Goal: Information Seeking & Learning: Learn about a topic

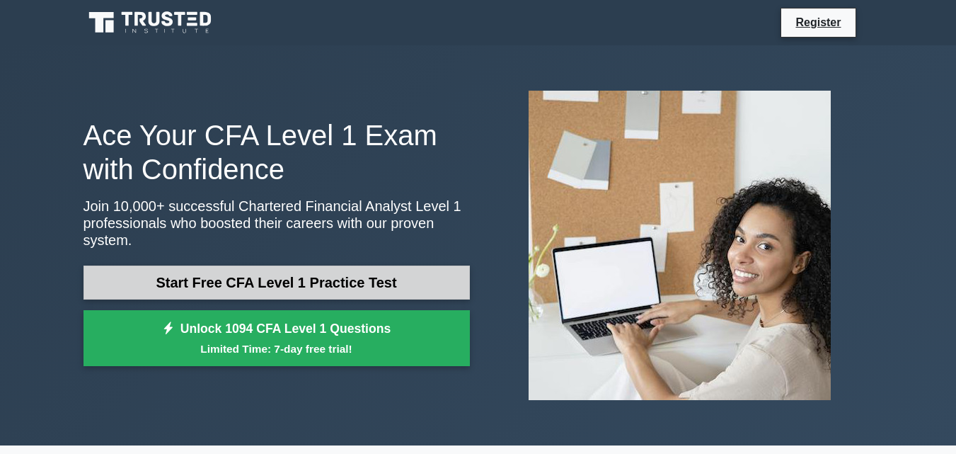
click at [258, 279] on link "Start Free CFA Level 1 Practice Test" at bounding box center [276, 282] width 386 height 34
click at [339, 275] on link "Start Free CFA Level 1 Practice Test" at bounding box center [276, 282] width 386 height 34
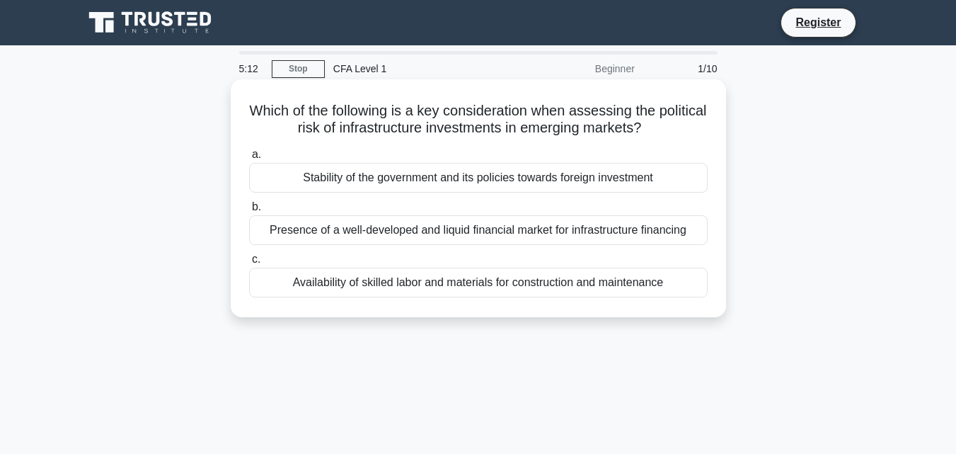
click at [400, 180] on div "Stability of the government and its policies towards foreign investment" at bounding box center [478, 178] width 458 height 30
click at [249, 159] on input "a. Stability of the government and its policies towards foreign investment" at bounding box center [249, 154] width 0 height 9
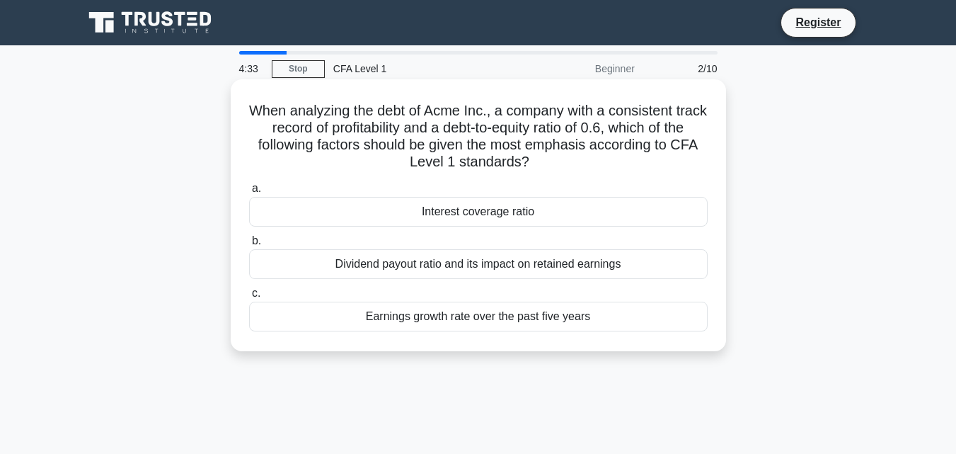
click at [483, 318] on div "Earnings growth rate over the past five years" at bounding box center [478, 316] width 458 height 30
click at [249, 298] on input "c. Earnings growth rate over the past five years" at bounding box center [249, 293] width 0 height 9
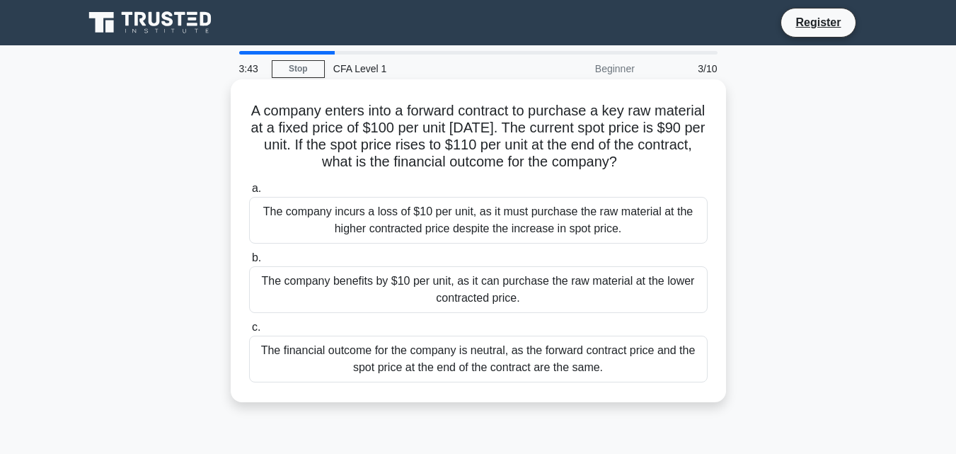
click at [504, 296] on div "The company benefits by $10 per unit, as it can purchase the raw material at th…" at bounding box center [478, 289] width 458 height 47
click at [249, 262] on input "b. The company benefits by $10 per unit, as it can purchase the raw material at…" at bounding box center [249, 257] width 0 height 9
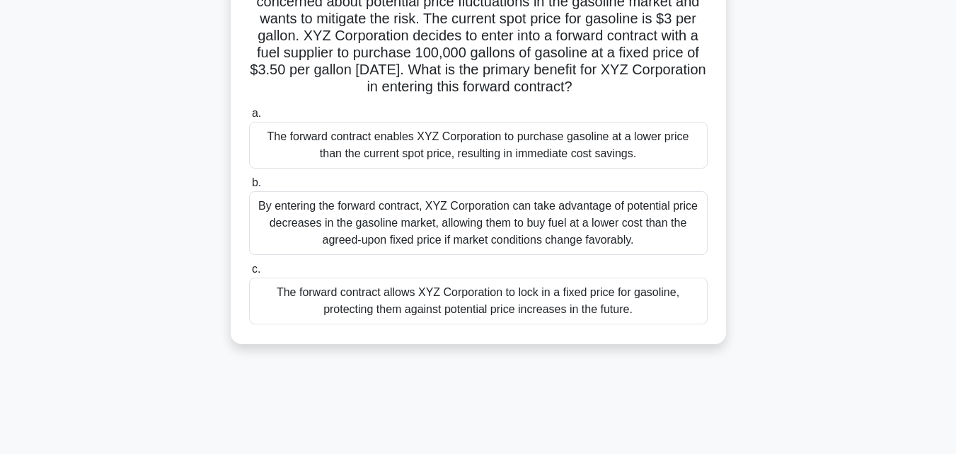
scroll to position [142, 0]
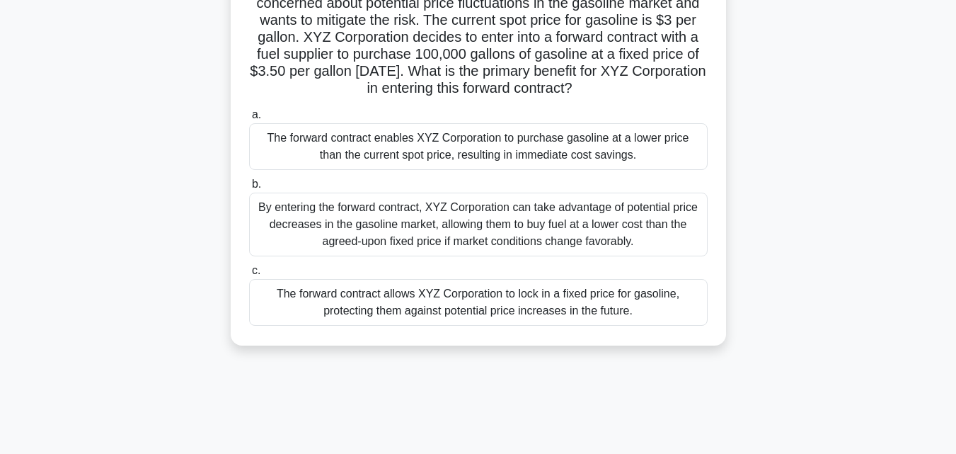
click at [447, 249] on div "By entering the forward contract, XYZ Corporation can take advantage of potenti…" at bounding box center [478, 224] width 458 height 64
click at [249, 189] on input "b. By entering the forward contract, XYZ Corporation can take advantage of pote…" at bounding box center [249, 184] width 0 height 9
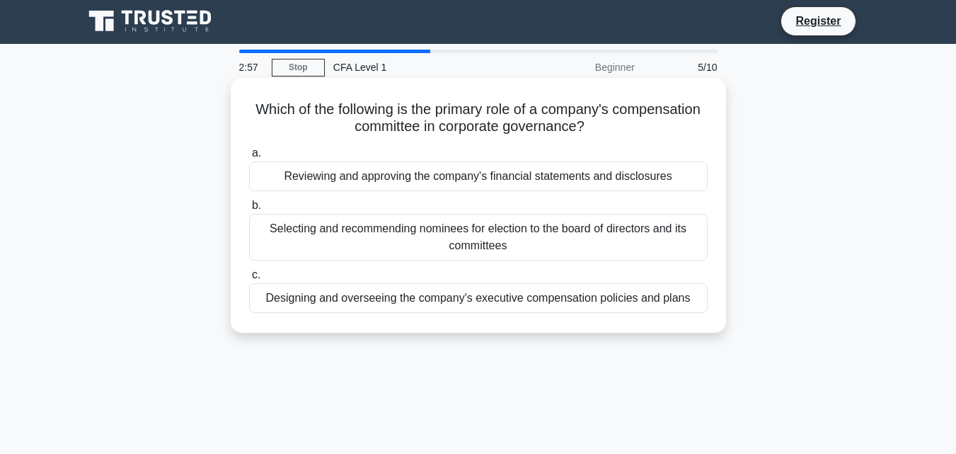
scroll to position [0, 0]
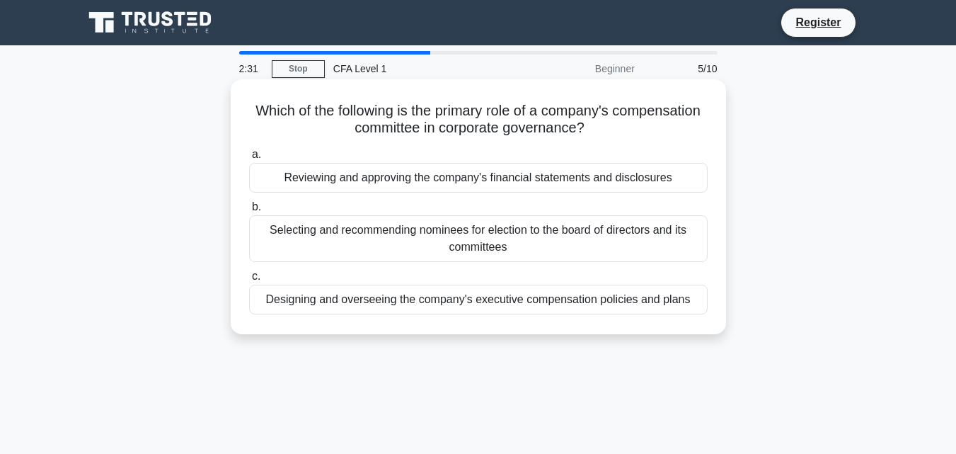
click at [483, 304] on div "Designing and overseeing the company's executive compensation policies and plans" at bounding box center [478, 299] width 458 height 30
click at [249, 281] on input "c. Designing and overseeing the company's executive compensation policies and p…" at bounding box center [249, 276] width 0 height 9
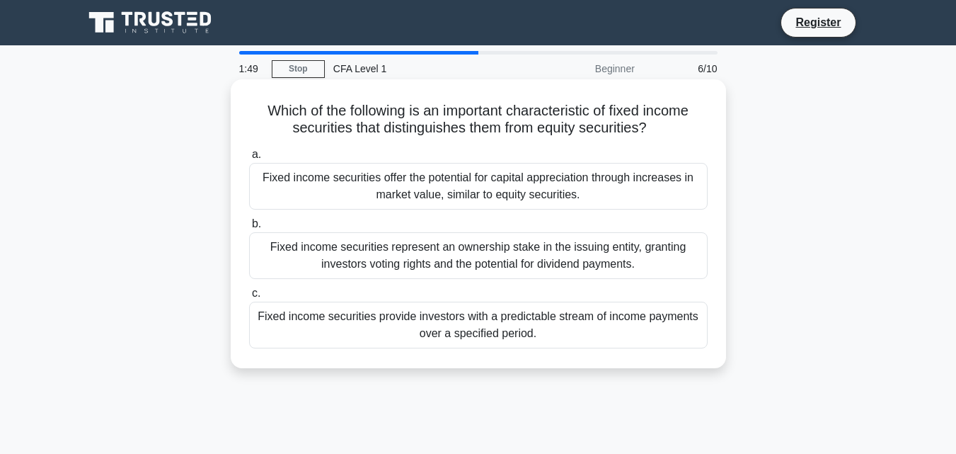
click at [559, 187] on div "Fixed income securities offer the potential for capital appreciation through in…" at bounding box center [478, 186] width 458 height 47
click at [249, 159] on input "a. Fixed income securities offer the potential for capital appreciation through…" at bounding box center [249, 154] width 0 height 9
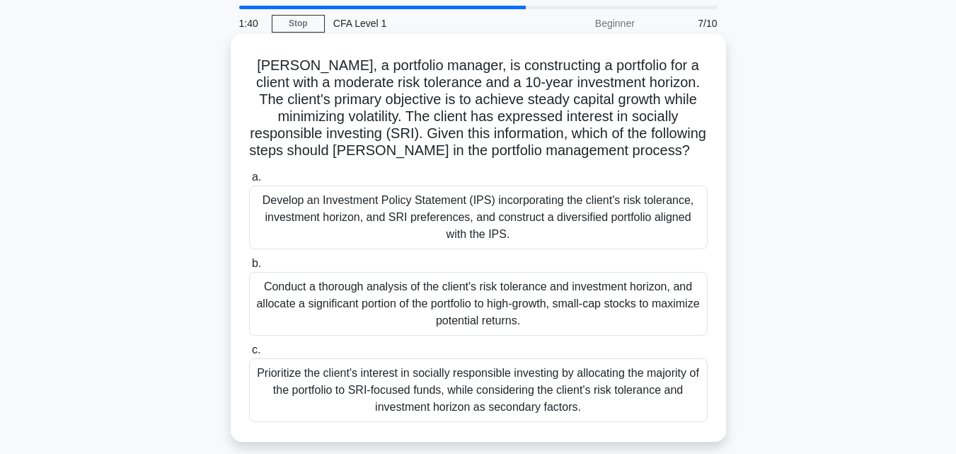
scroll to position [71, 0]
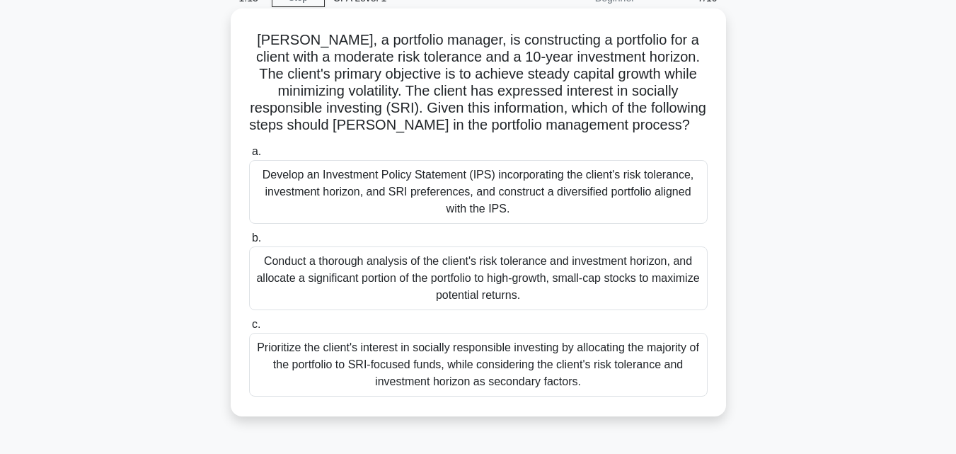
click at [461, 364] on div "Prioritize the client's interest in socially responsible investing by allocatin…" at bounding box center [478, 365] width 458 height 64
click at [249, 329] on input "c. Prioritize the client's interest in socially responsible investing by alloca…" at bounding box center [249, 324] width 0 height 9
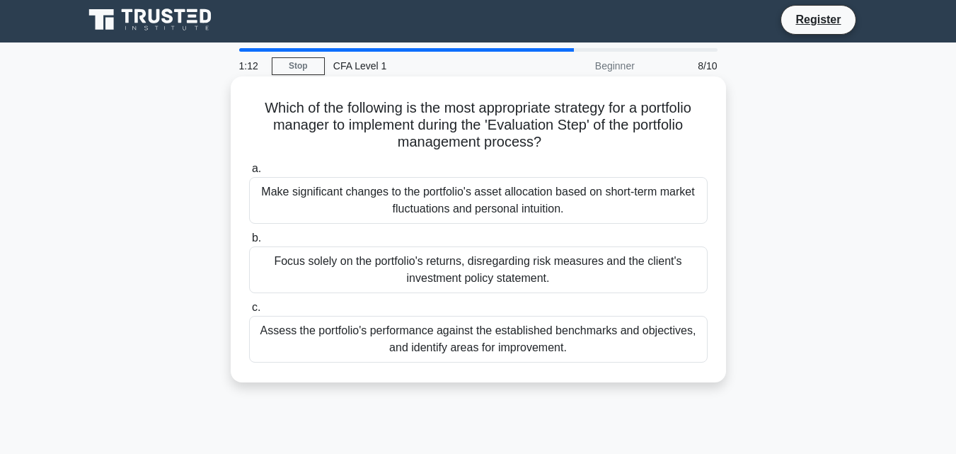
scroll to position [0, 0]
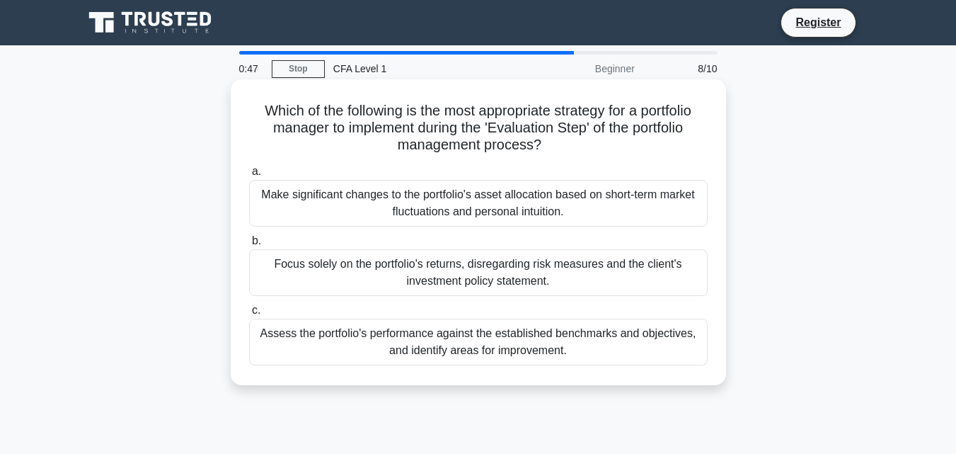
click at [560, 289] on div "Focus solely on the portfolio's returns, disregarding risk measures and the cli…" at bounding box center [478, 272] width 458 height 47
click at [249, 246] on input "b. Focus solely on the portfolio's returns, disregarding risk measures and the …" at bounding box center [249, 240] width 0 height 9
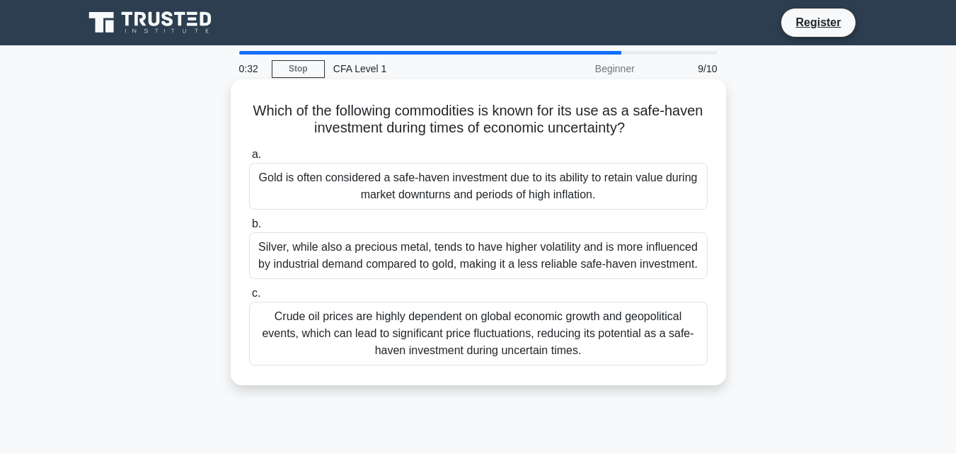
click at [624, 95] on div "Which of the following commodities is known for its use as a safe-haven investm…" at bounding box center [478, 232] width 484 height 294
click at [606, 182] on div "Gold is often considered a safe-haven investment due to its ability to retain v…" at bounding box center [478, 186] width 458 height 47
click at [249, 159] on input "a. Gold is often considered a safe-haven investment due to its ability to retai…" at bounding box center [249, 154] width 0 height 9
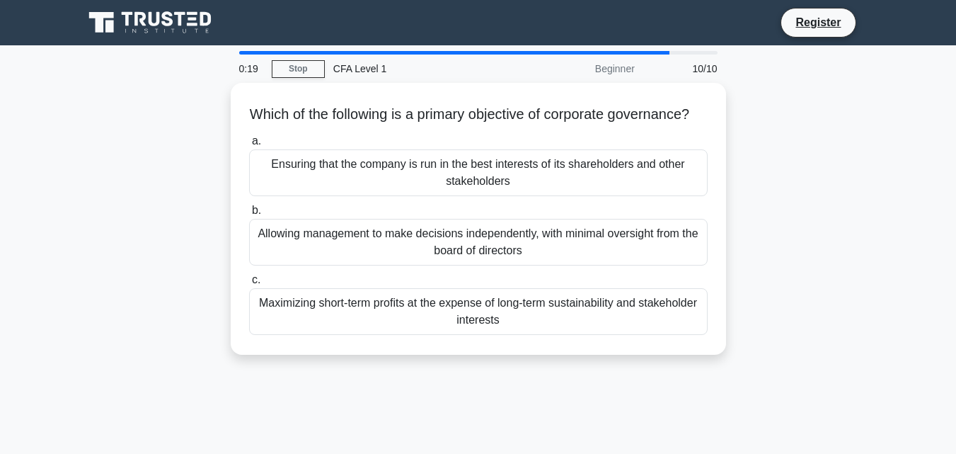
click at [606, 182] on div "Ensuring that the company is run in the best interests of its shareholders and …" at bounding box center [478, 172] width 458 height 47
click at [249, 146] on input "a. Ensuring that the company is run in the best interests of its shareholders a…" at bounding box center [249, 141] width 0 height 9
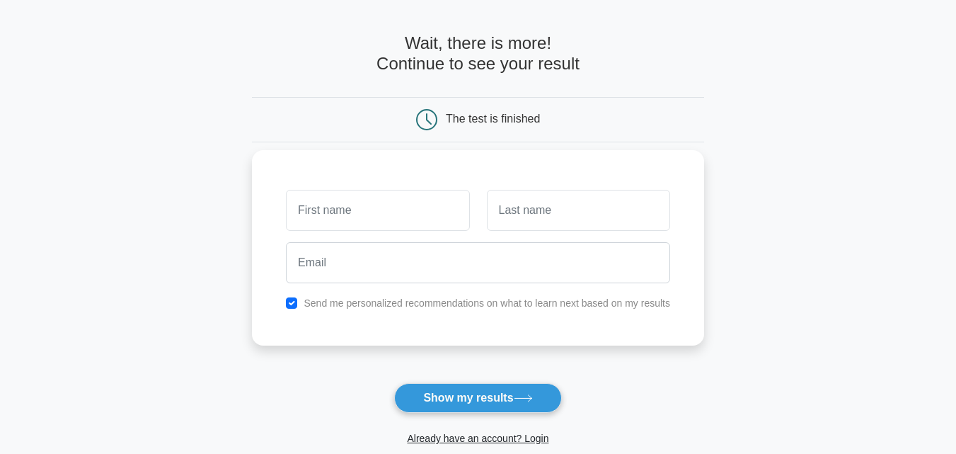
scroll to position [71, 0]
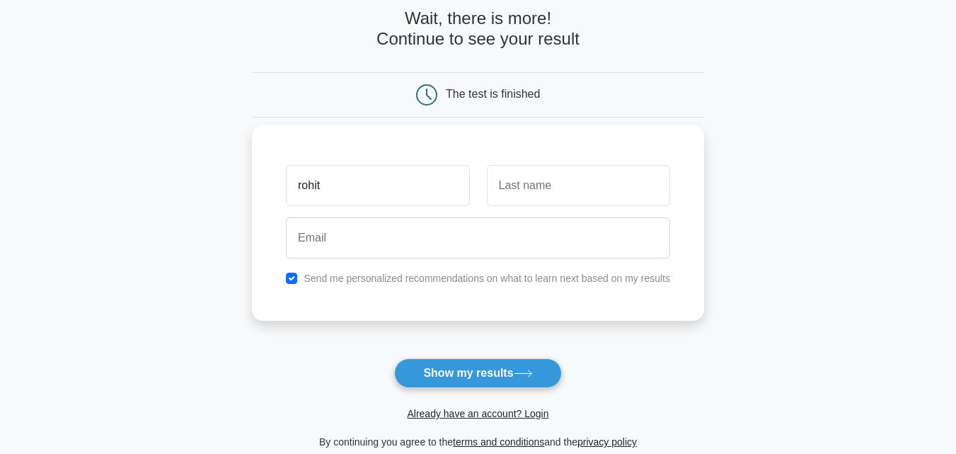
type input "rohit"
type input "a"
type input "katariya"
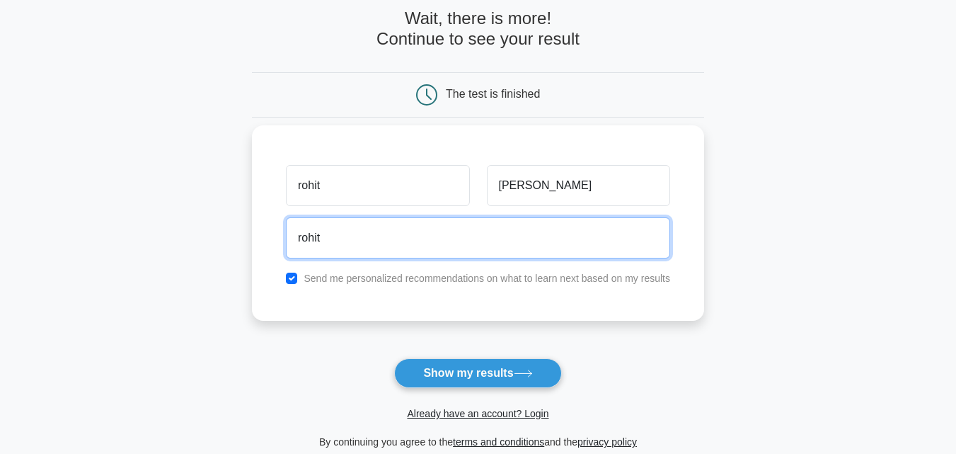
type input "rohitkatariya045@gmail.com"
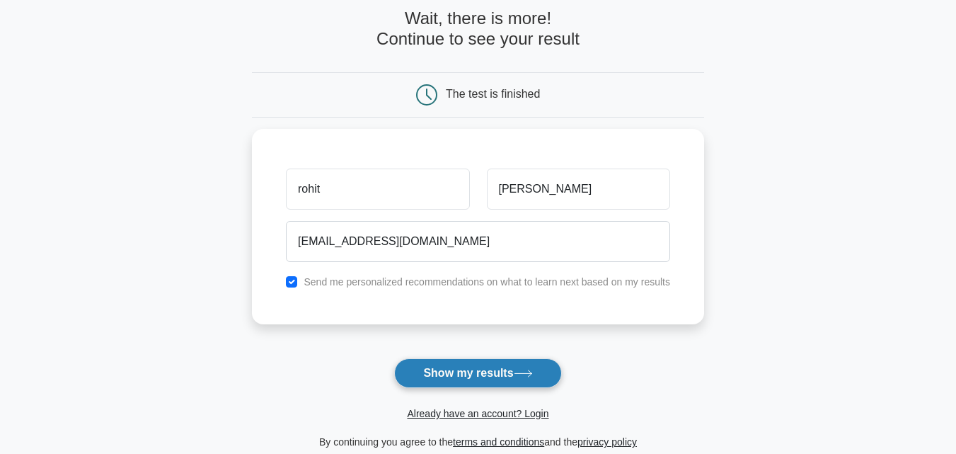
click at [485, 373] on button "Show my results" at bounding box center [477, 373] width 167 height 30
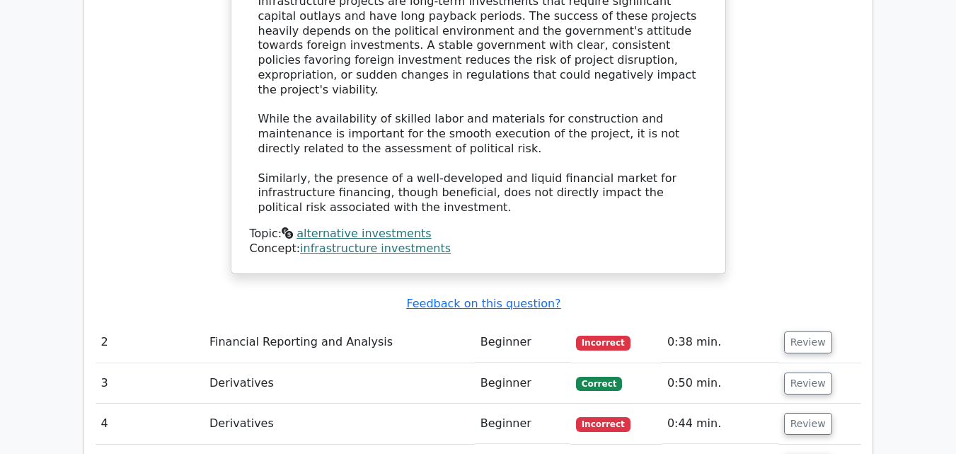
scroll to position [1557, 0]
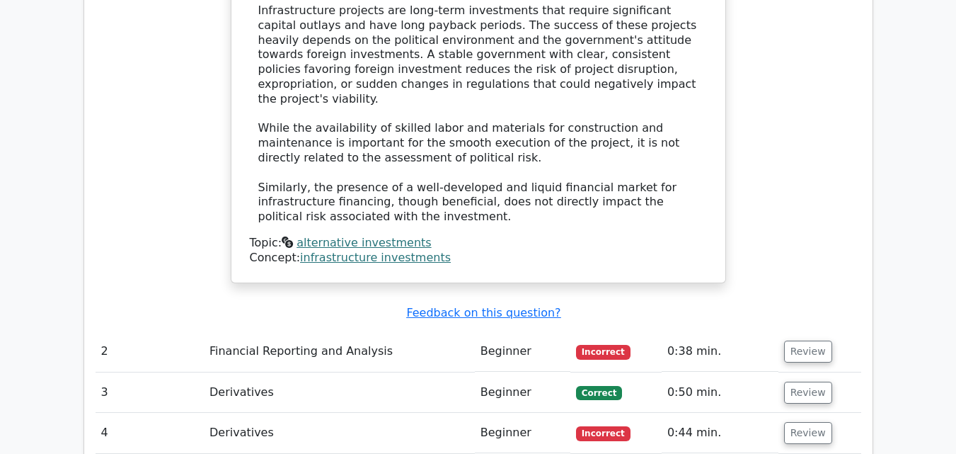
click at [444, 331] on td "Financial Reporting and Analysis" at bounding box center [339, 351] width 271 height 40
click at [814, 340] on button "Review" at bounding box center [808, 351] width 48 height 22
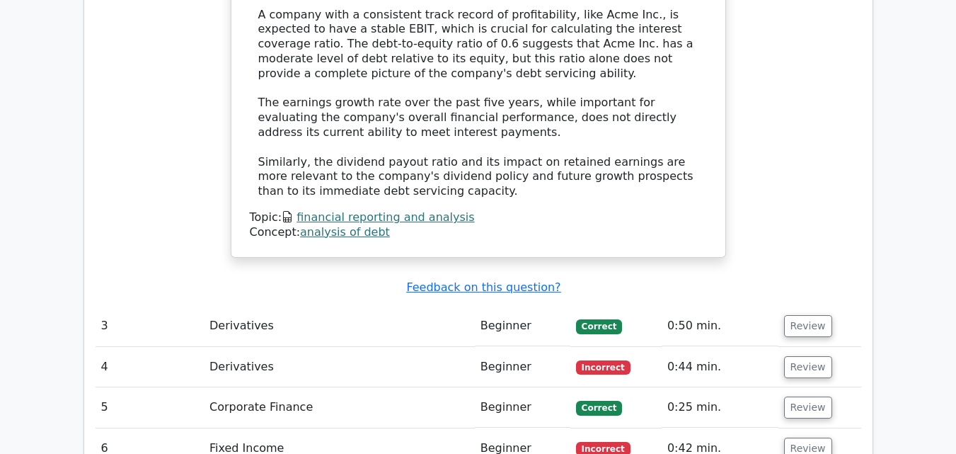
scroll to position [2335, 0]
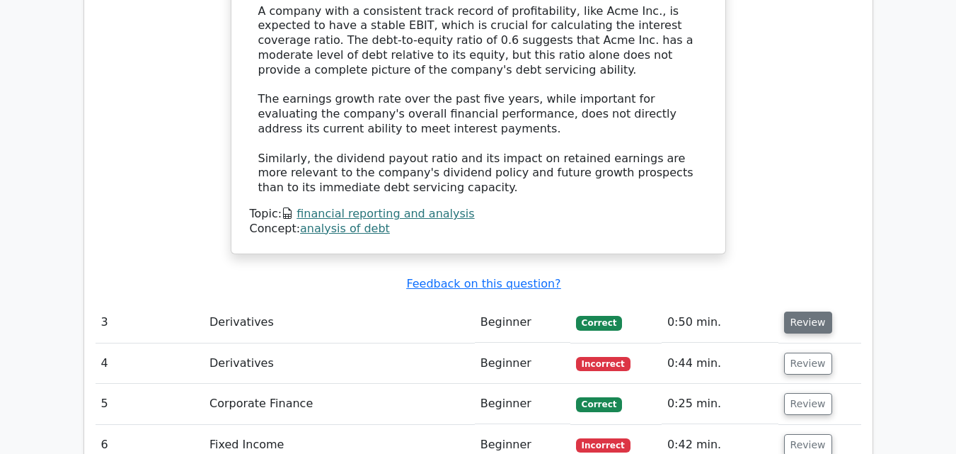
click at [816, 311] on button "Review" at bounding box center [808, 322] width 48 height 22
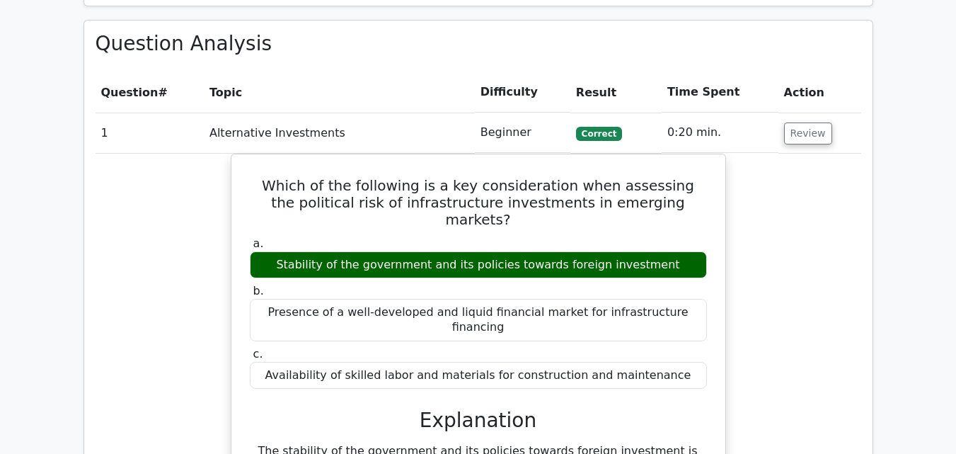
scroll to position [1061, 0]
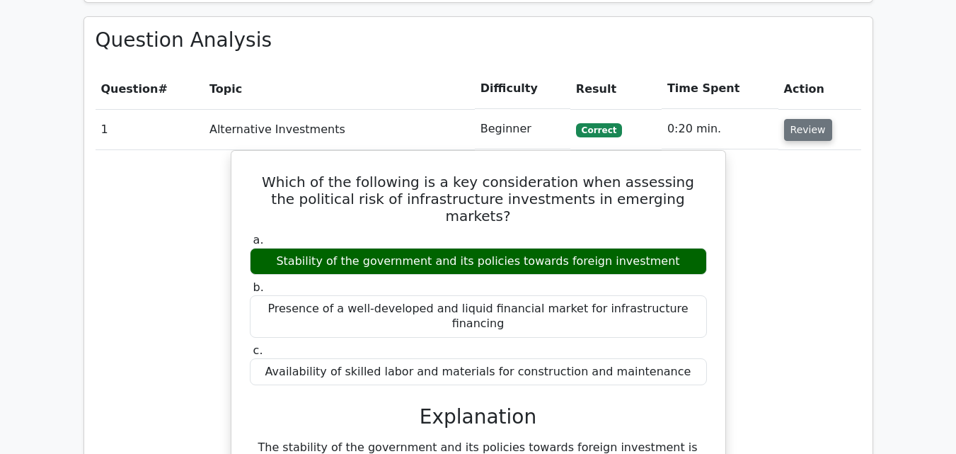
click at [810, 119] on button "Review" at bounding box center [808, 130] width 48 height 22
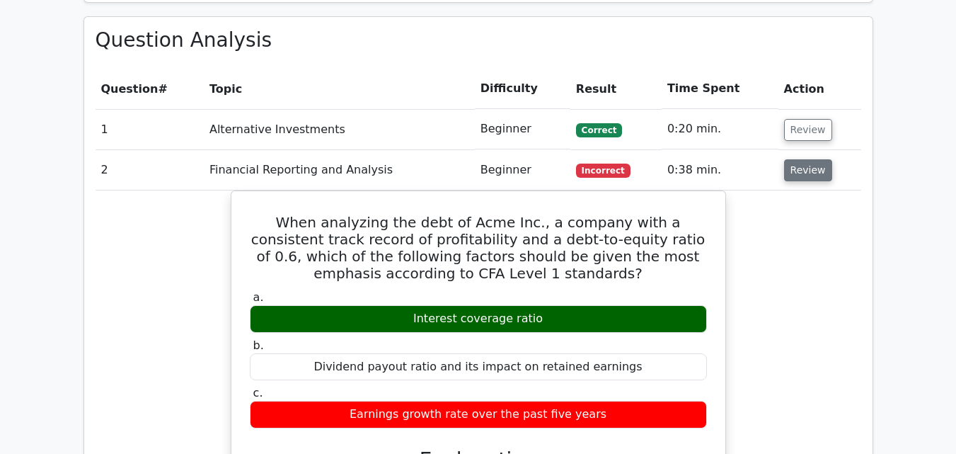
click at [809, 159] on button "Review" at bounding box center [808, 170] width 48 height 22
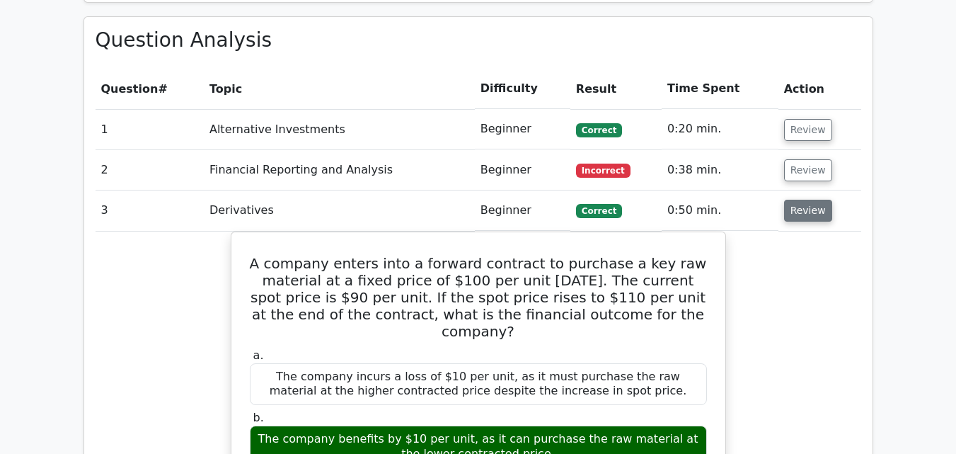
click at [811, 200] on button "Review" at bounding box center [808, 211] width 48 height 22
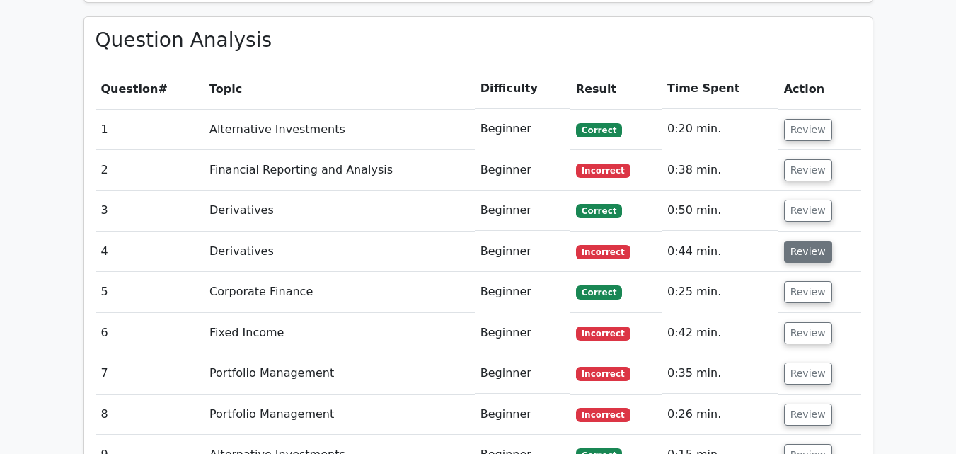
click at [804, 241] on button "Review" at bounding box center [808, 252] width 48 height 22
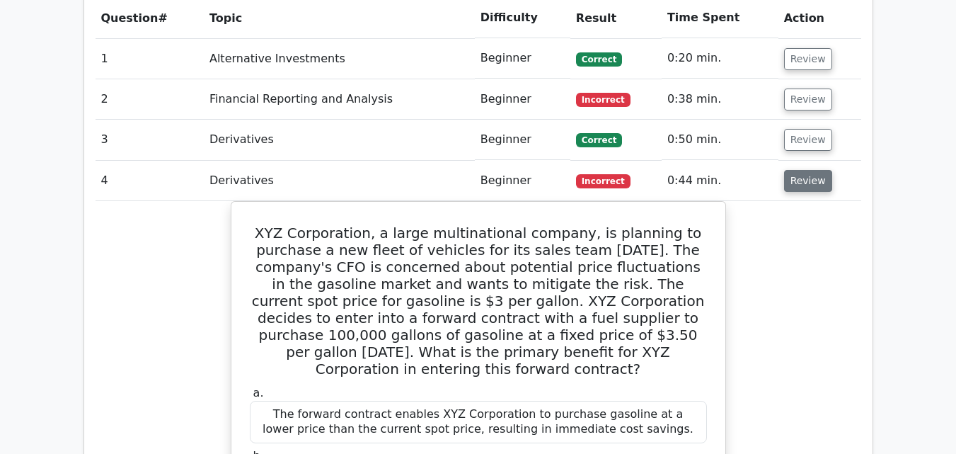
scroll to position [991, 0]
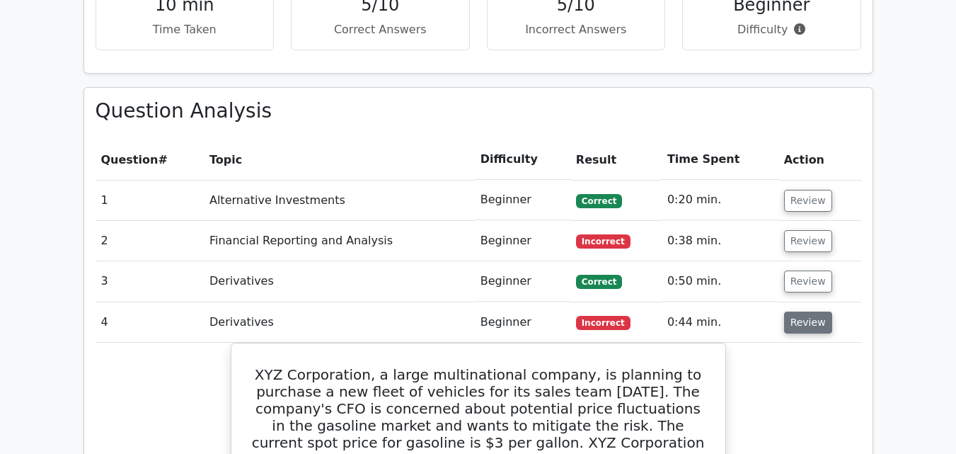
click at [802, 311] on button "Review" at bounding box center [808, 322] width 48 height 22
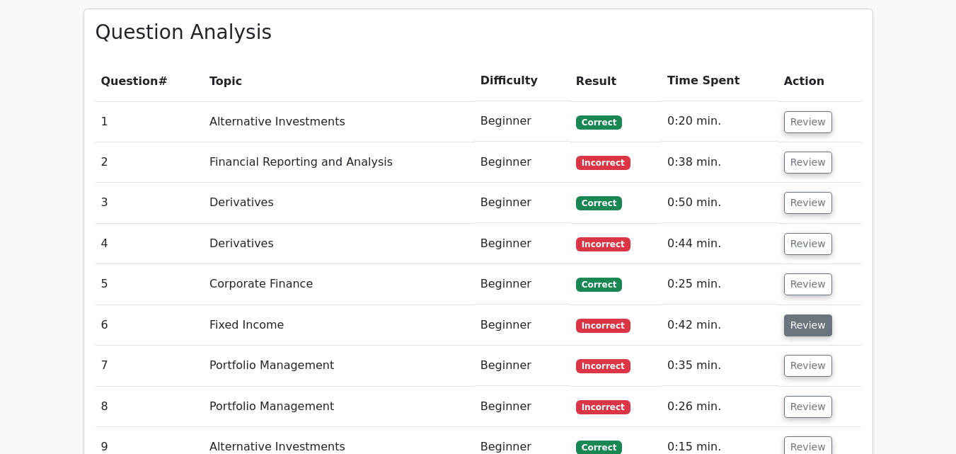
scroll to position [1061, 0]
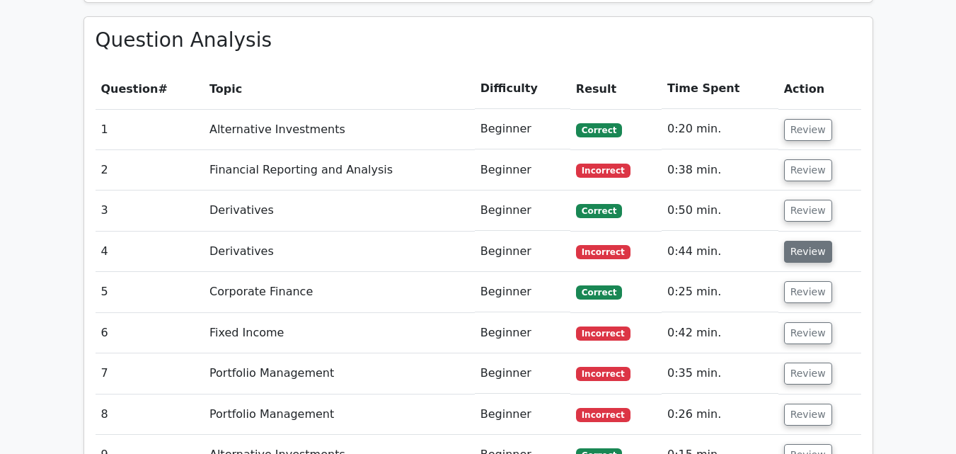
click at [816, 241] on button "Review" at bounding box center [808, 252] width 48 height 22
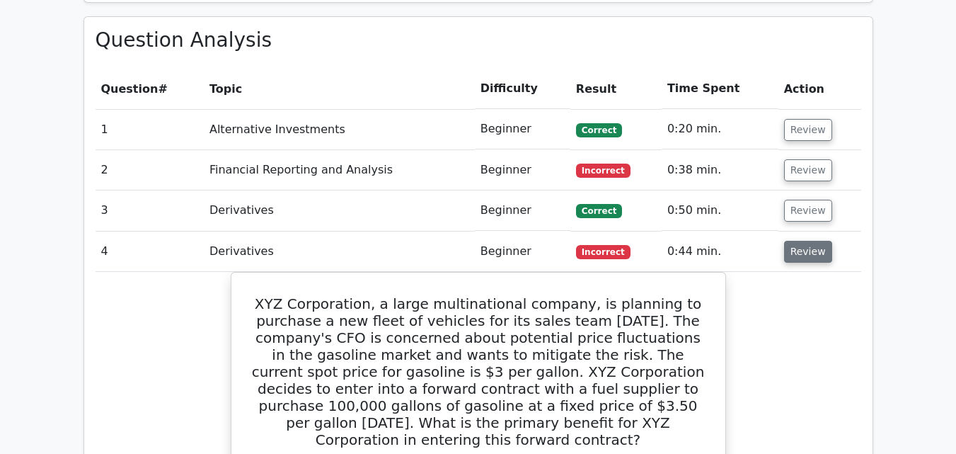
click at [816, 241] on button "Review" at bounding box center [808, 252] width 48 height 22
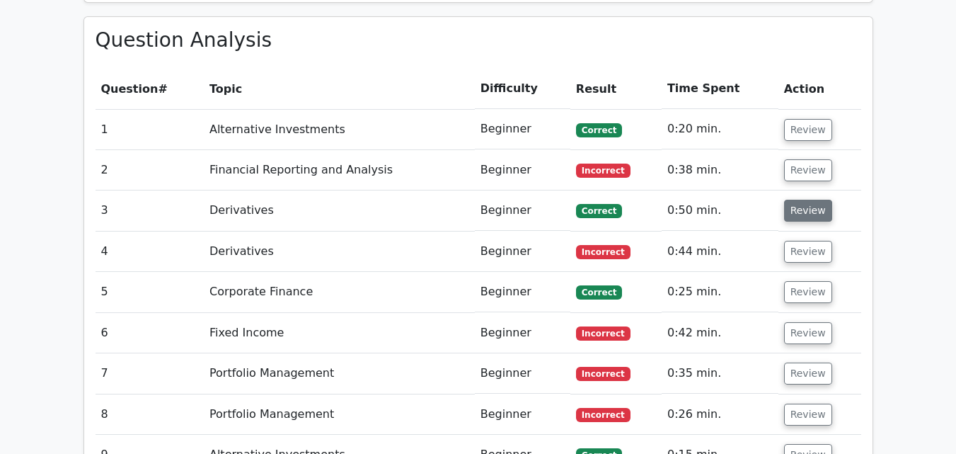
click at [820, 200] on button "Review" at bounding box center [808, 211] width 48 height 22
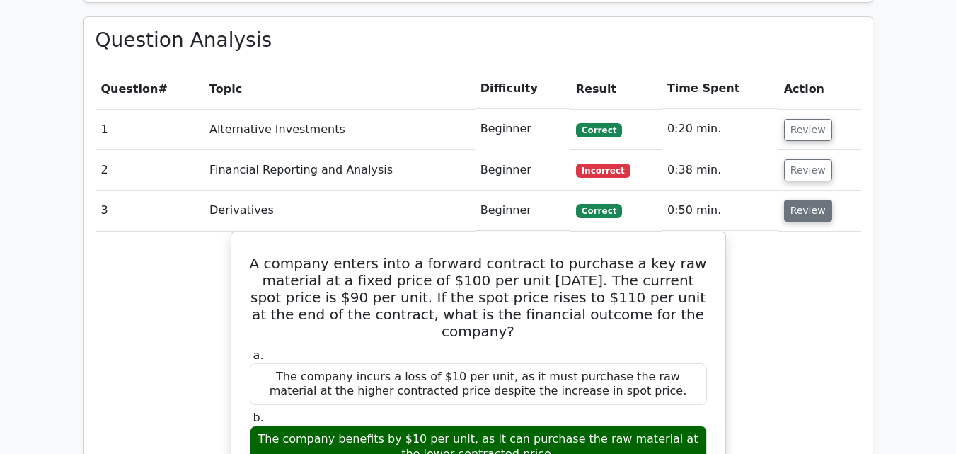
click at [820, 200] on button "Review" at bounding box center [808, 211] width 48 height 22
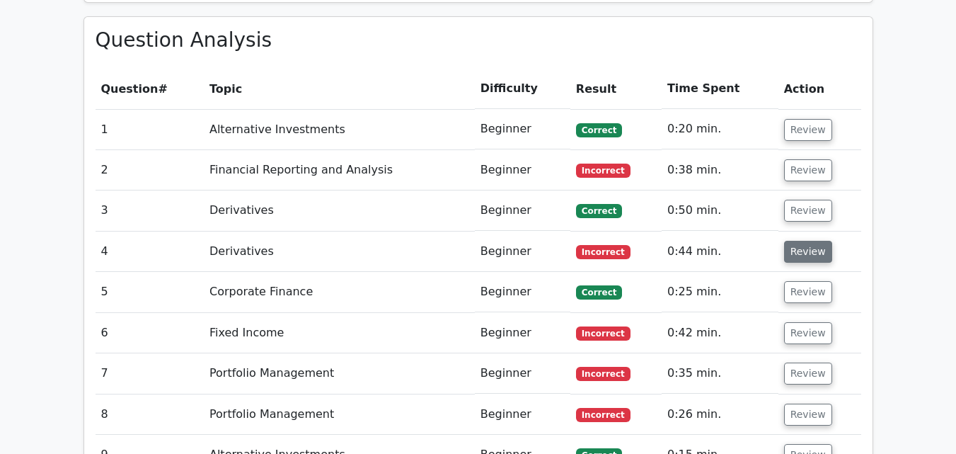
click at [813, 241] on button "Review" at bounding box center [808, 252] width 48 height 22
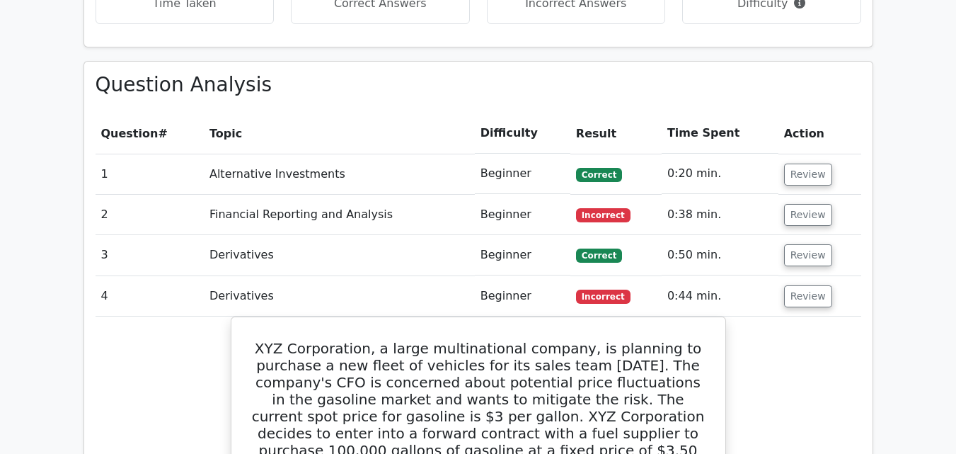
scroll to position [991, 0]
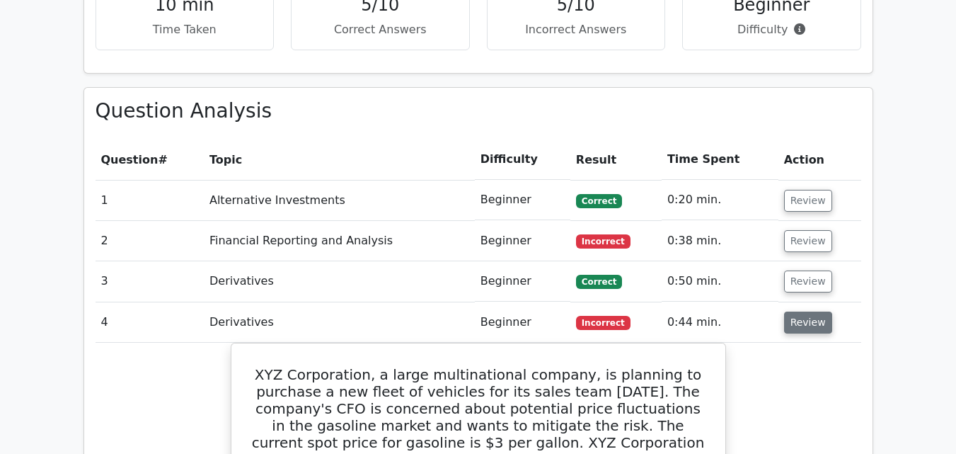
click at [814, 311] on button "Review" at bounding box center [808, 322] width 48 height 22
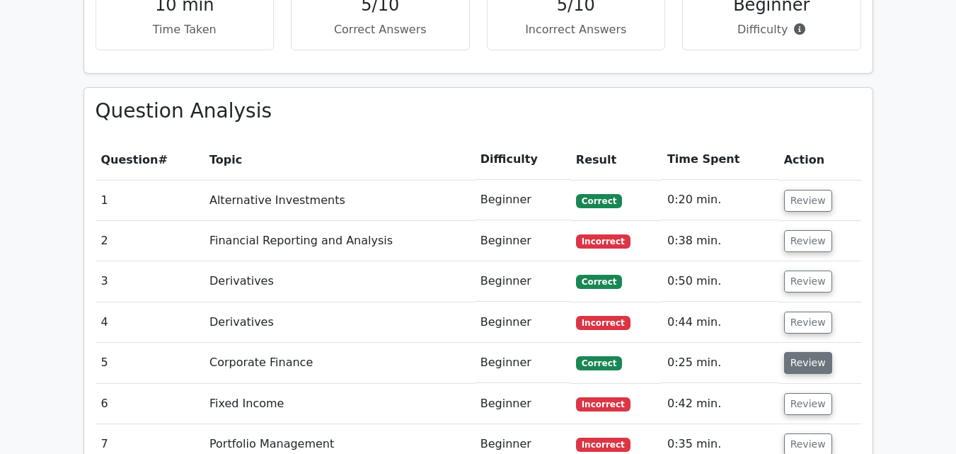
click at [808, 352] on button "Review" at bounding box center [808, 363] width 48 height 22
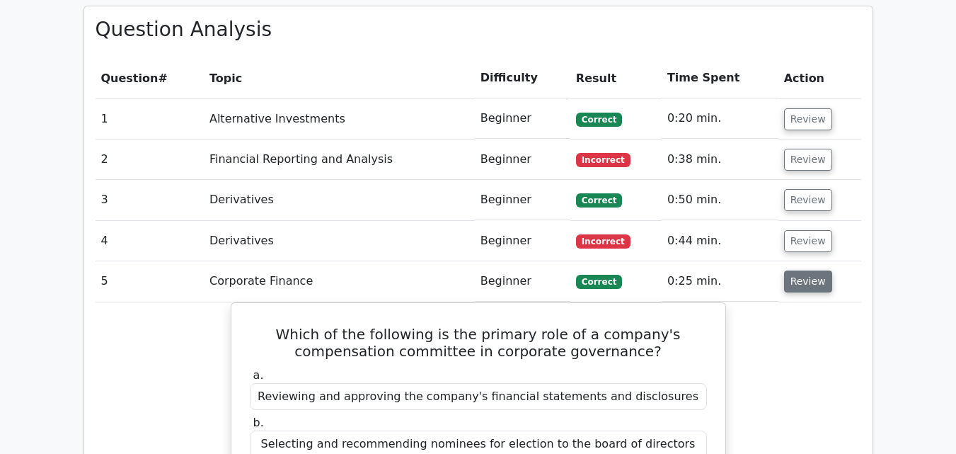
scroll to position [1061, 0]
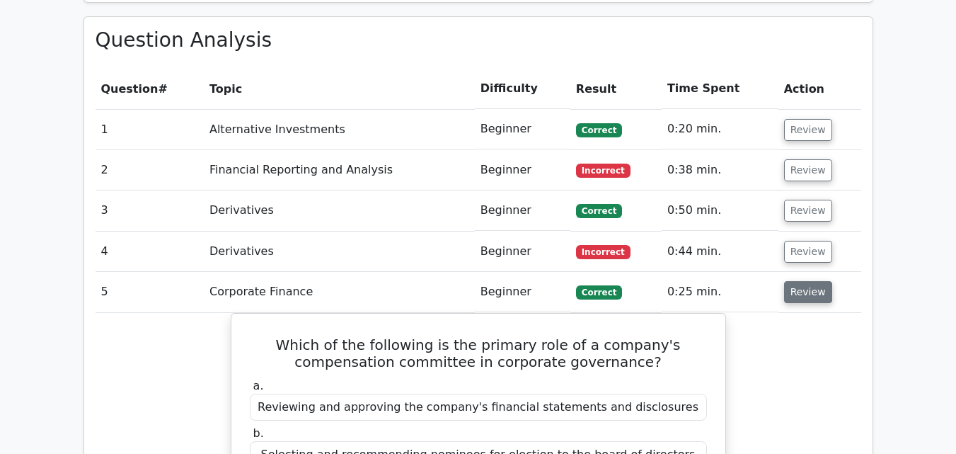
click at [812, 281] on button "Review" at bounding box center [808, 292] width 48 height 22
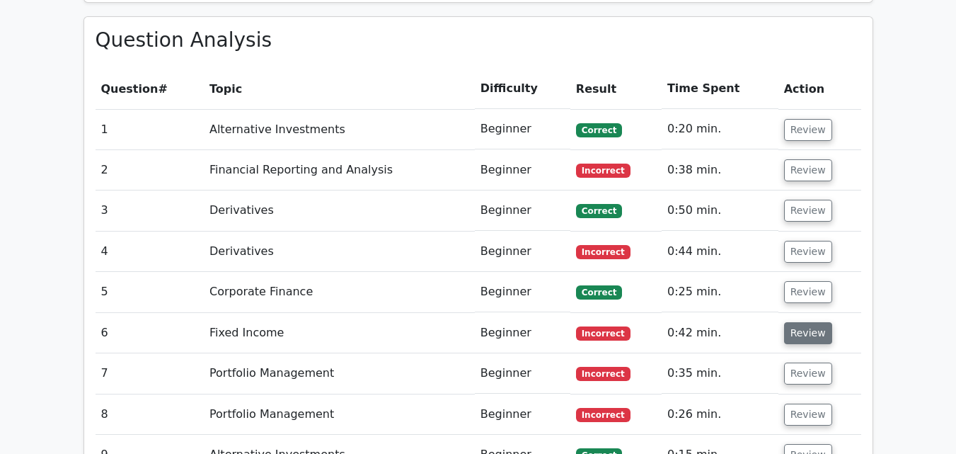
click at [815, 322] on button "Review" at bounding box center [808, 333] width 48 height 22
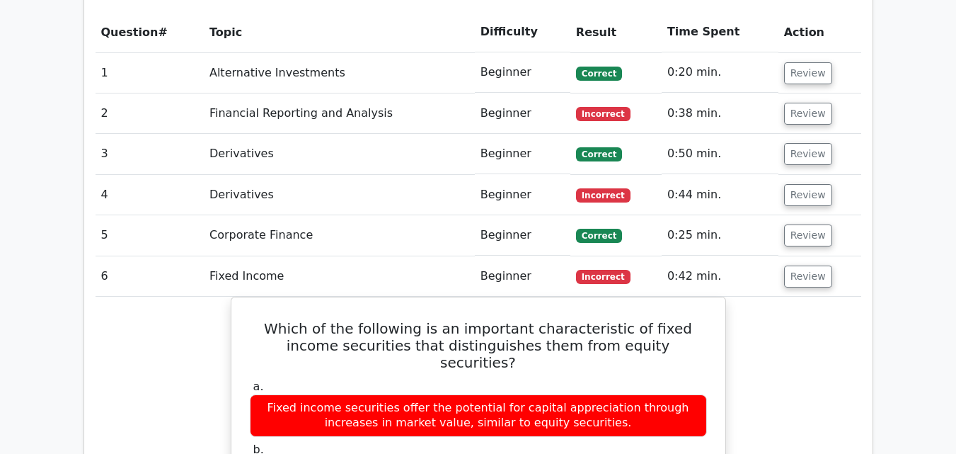
scroll to position [1132, 0]
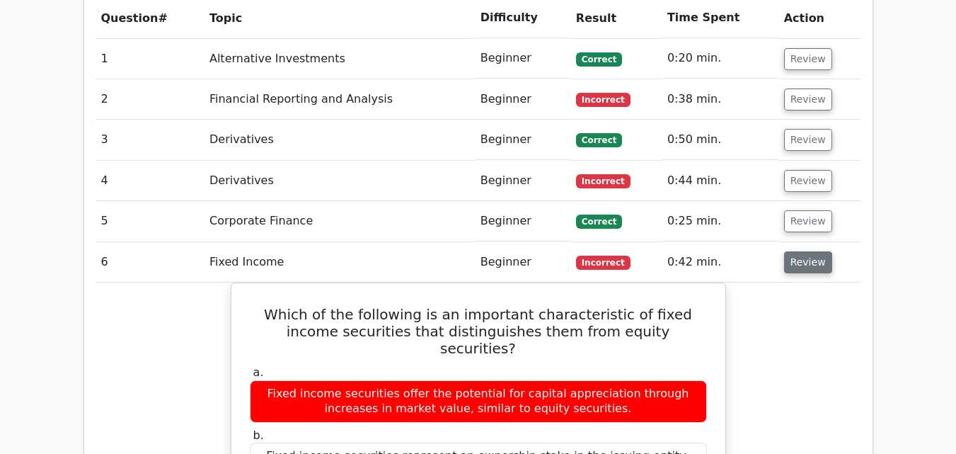
click at [807, 251] on button "Review" at bounding box center [808, 262] width 48 height 22
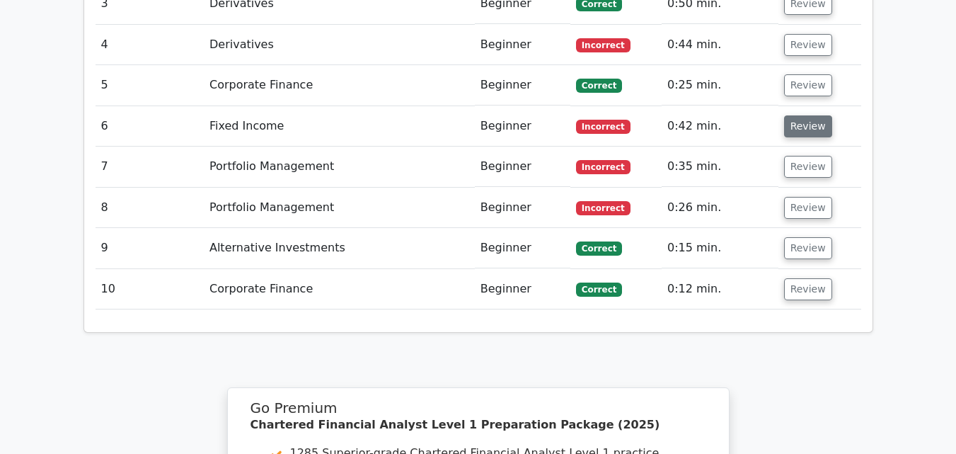
scroll to position [1274, 0]
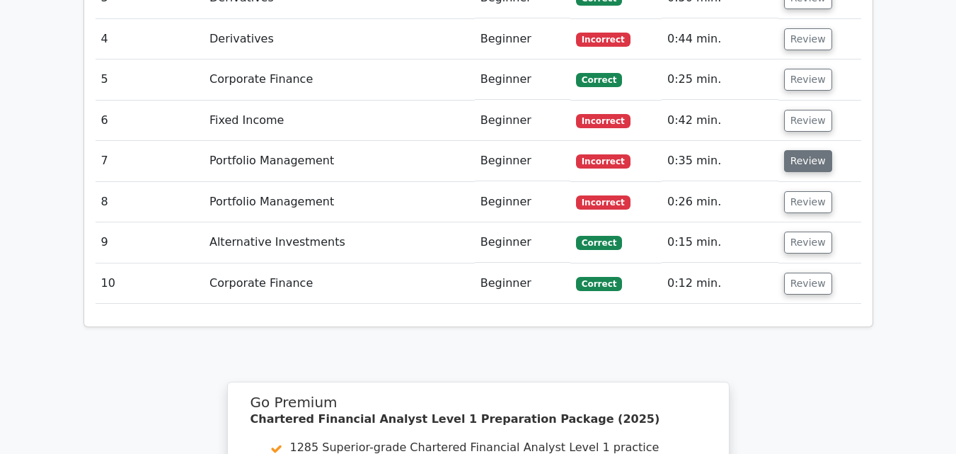
click at [805, 150] on button "Review" at bounding box center [808, 161] width 48 height 22
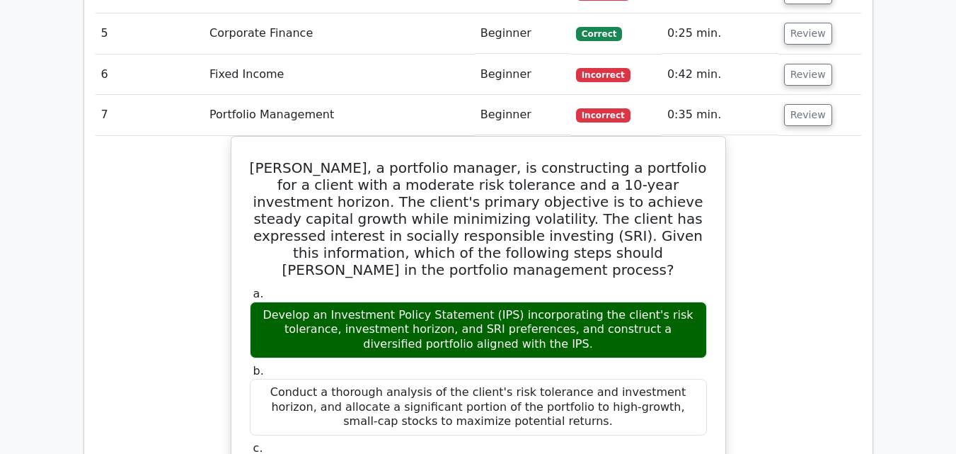
scroll to position [1344, 0]
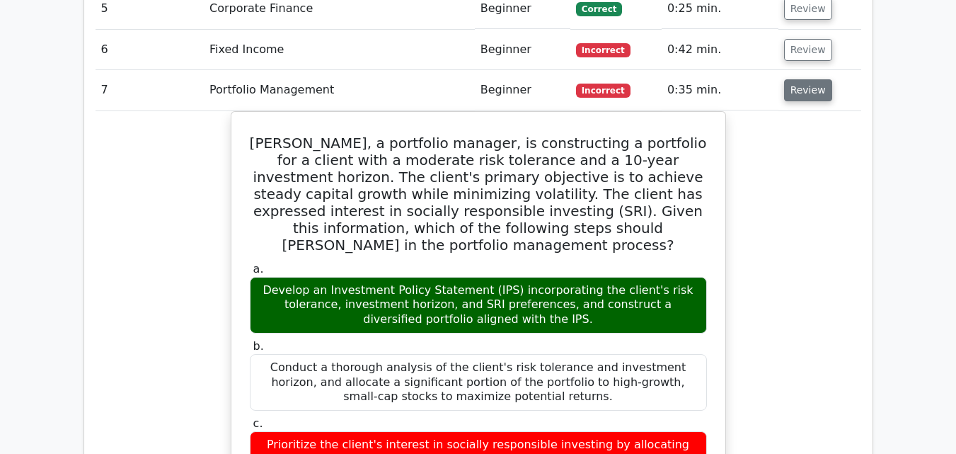
click at [801, 79] on button "Review" at bounding box center [808, 90] width 48 height 22
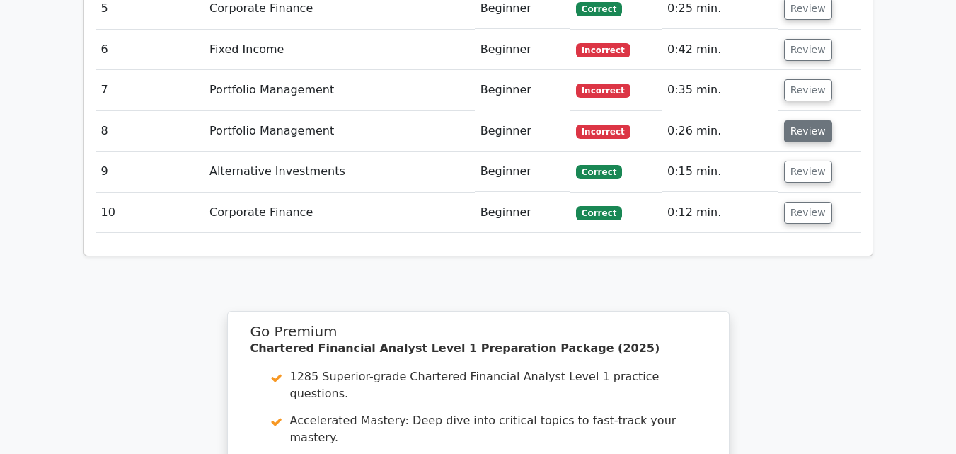
click at [807, 120] on button "Review" at bounding box center [808, 131] width 48 height 22
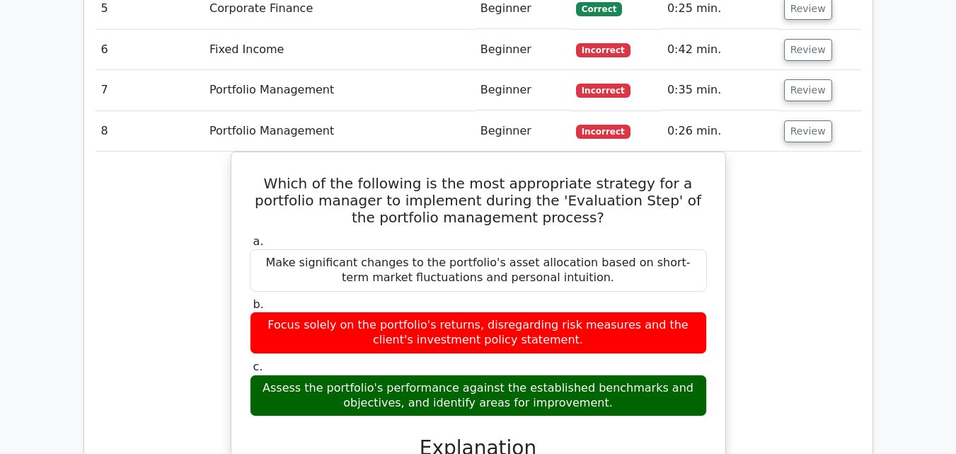
click at [825, 111] on td "Review" at bounding box center [819, 131] width 83 height 40
click at [806, 120] on button "Review" at bounding box center [808, 131] width 48 height 22
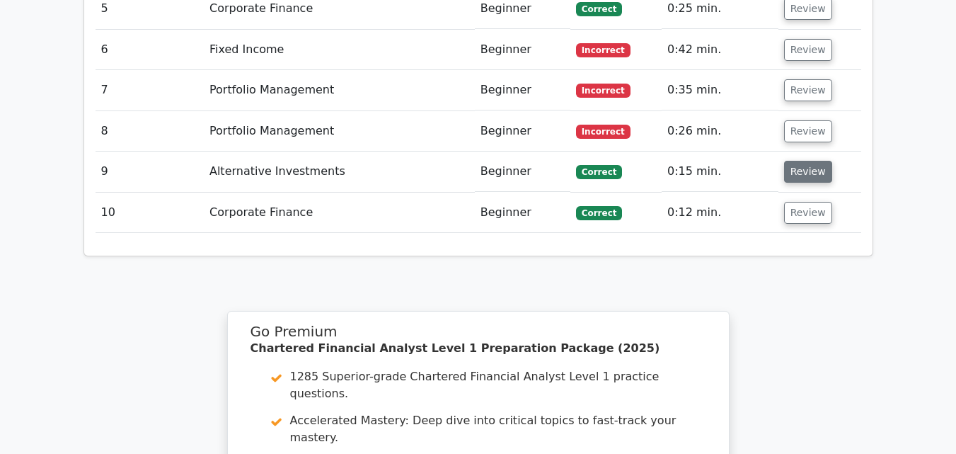
click at [801, 161] on button "Review" at bounding box center [808, 172] width 48 height 22
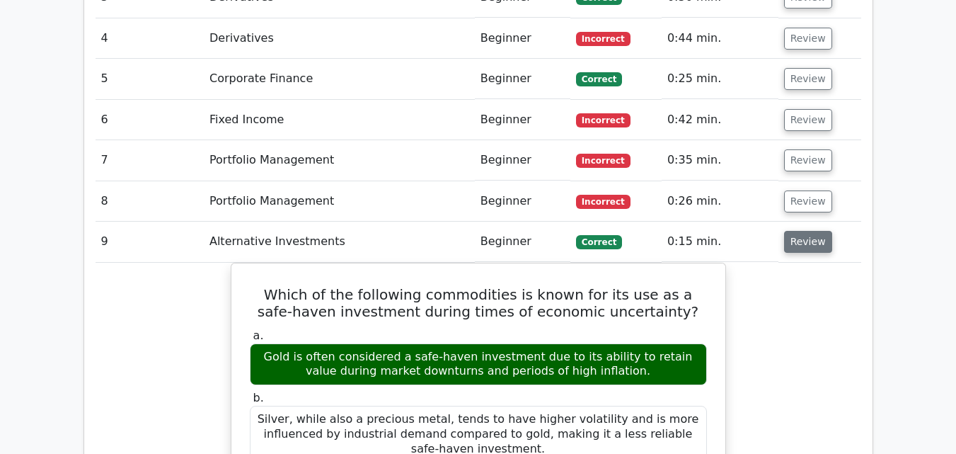
scroll to position [1274, 0]
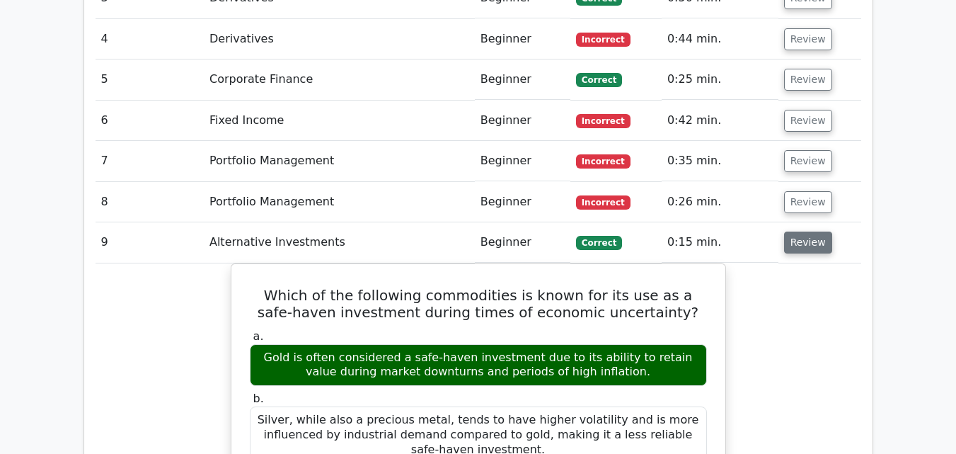
click at [789, 231] on button "Review" at bounding box center [808, 242] width 48 height 22
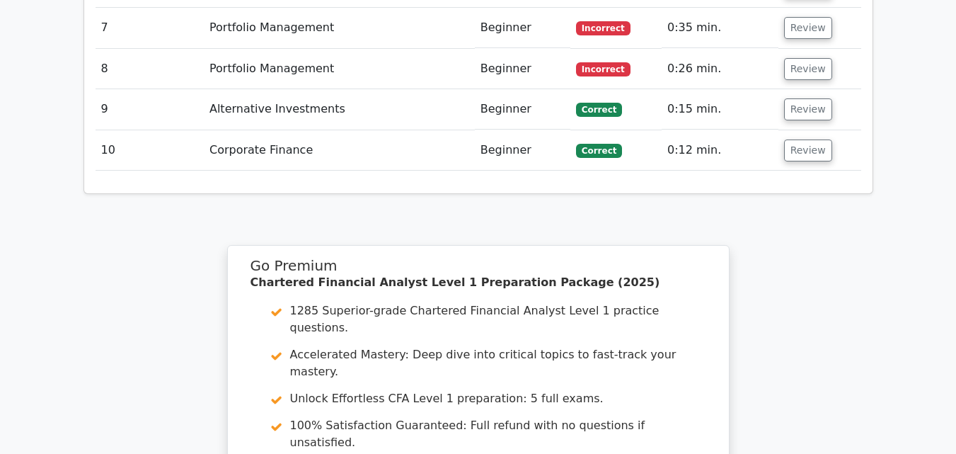
scroll to position [1415, 0]
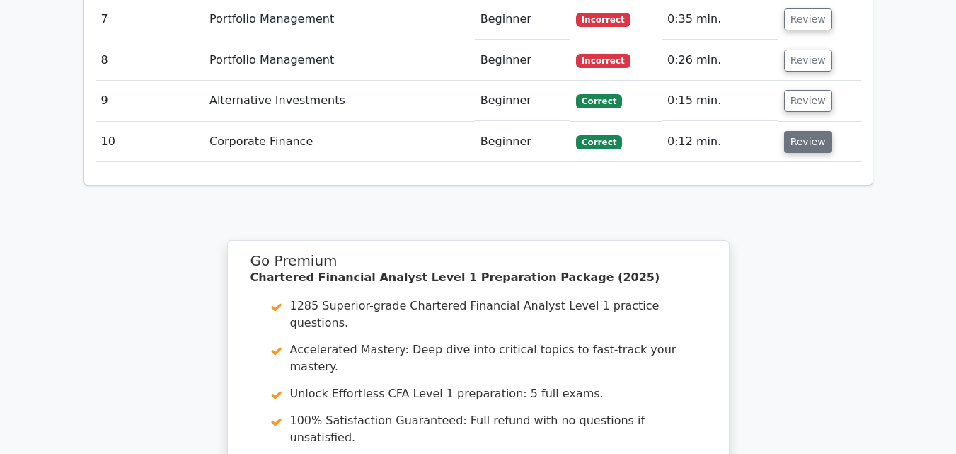
click at [809, 131] on button "Review" at bounding box center [808, 142] width 48 height 22
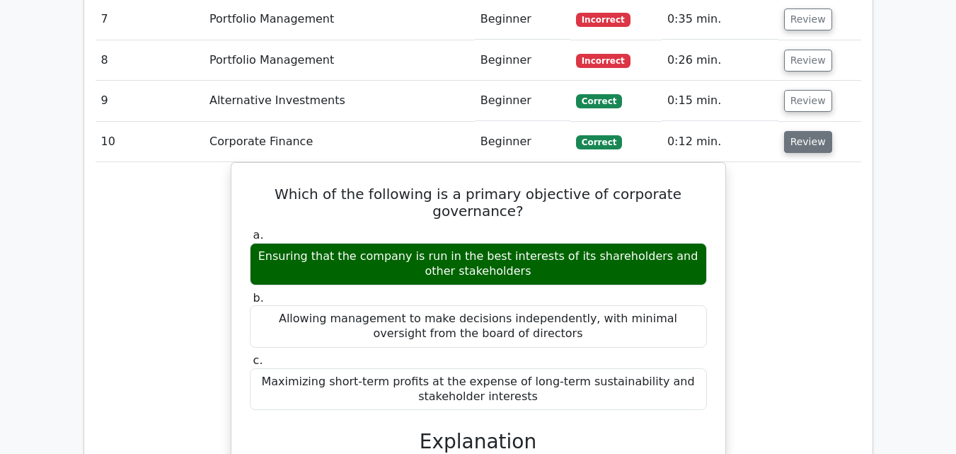
click at [809, 131] on button "Review" at bounding box center [808, 142] width 48 height 22
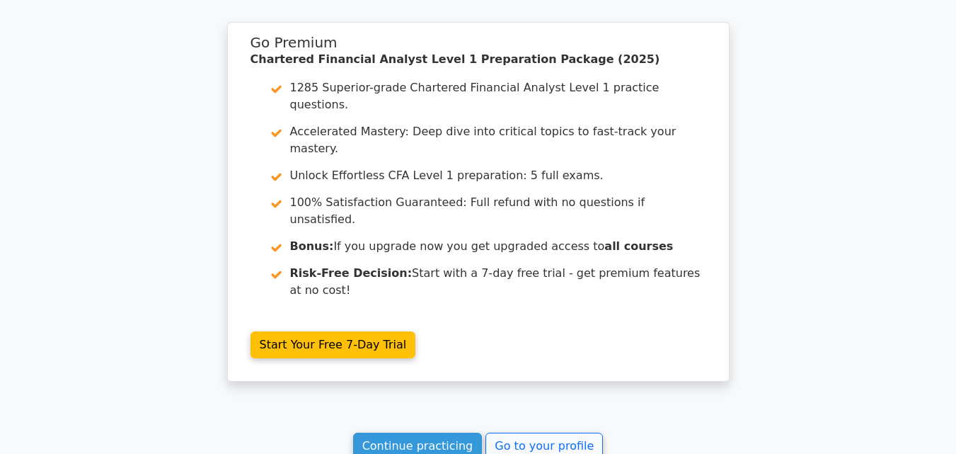
scroll to position [1698, 0]
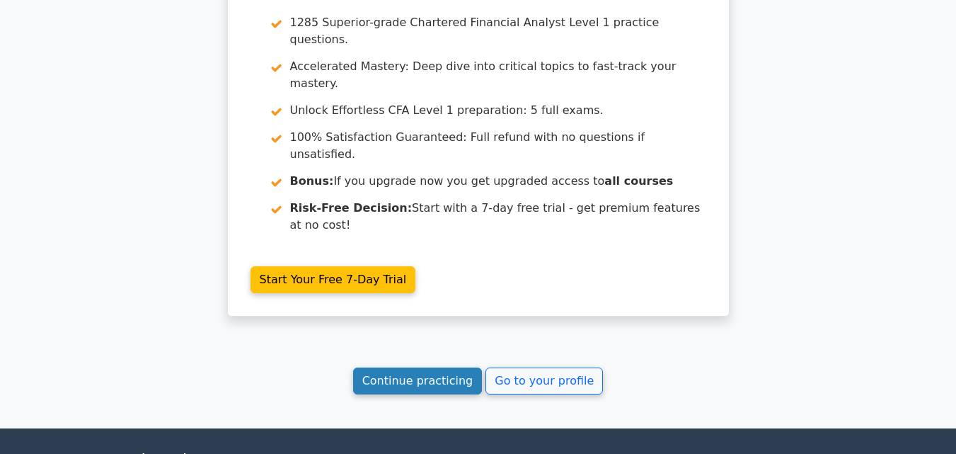
click at [430, 367] on link "Continue practicing" at bounding box center [417, 380] width 129 height 27
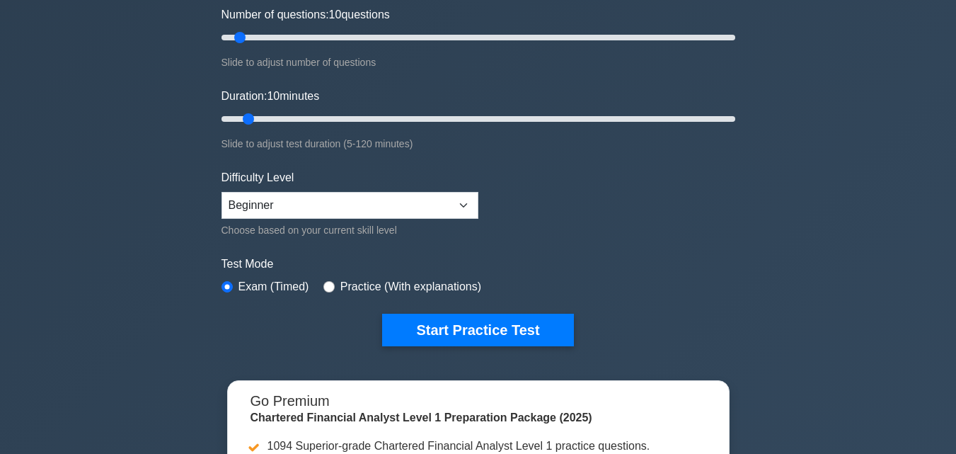
scroll to position [283, 0]
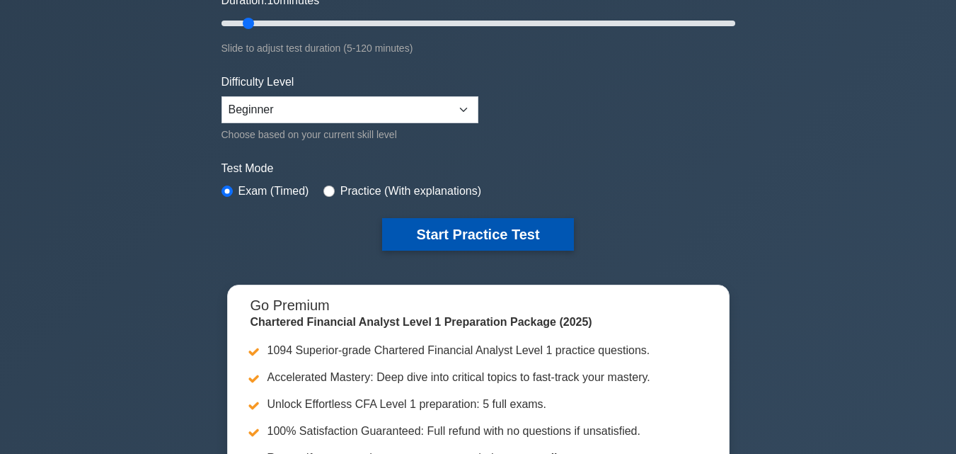
click at [532, 232] on button "Start Practice Test" at bounding box center [477, 234] width 191 height 33
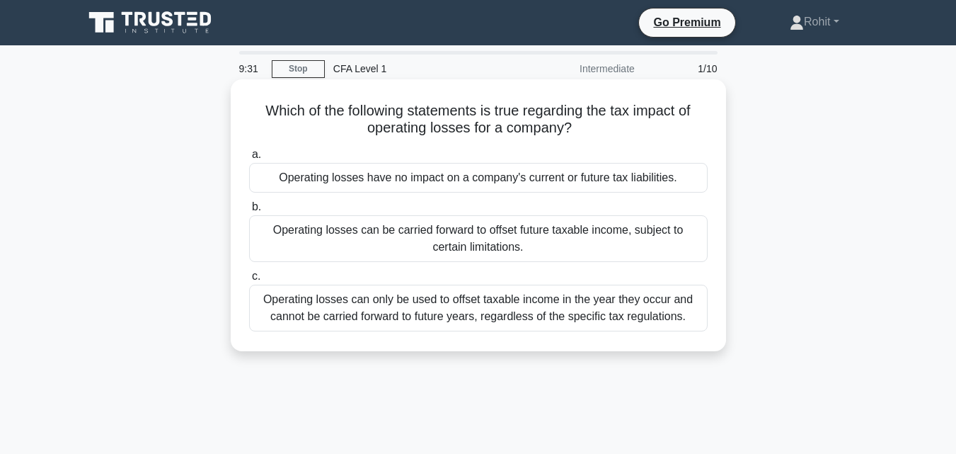
click at [607, 313] on div "Operating losses can only be used to offset taxable income in the year they occ…" at bounding box center [478, 307] width 458 height 47
click at [249, 281] on input "c. Operating losses can only be used to offset taxable income in the year they …" at bounding box center [249, 276] width 0 height 9
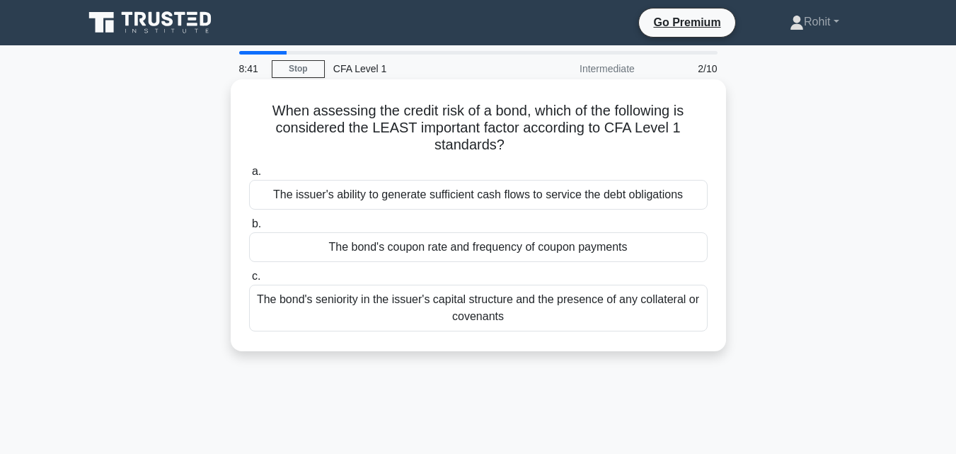
click at [533, 312] on div "The bond's seniority in the issuer's capital structure and the presence of any …" at bounding box center [478, 307] width 458 height 47
click at [249, 281] on input "c. The bond's seniority in the issuer's capital structure and the presence of a…" at bounding box center [249, 276] width 0 height 9
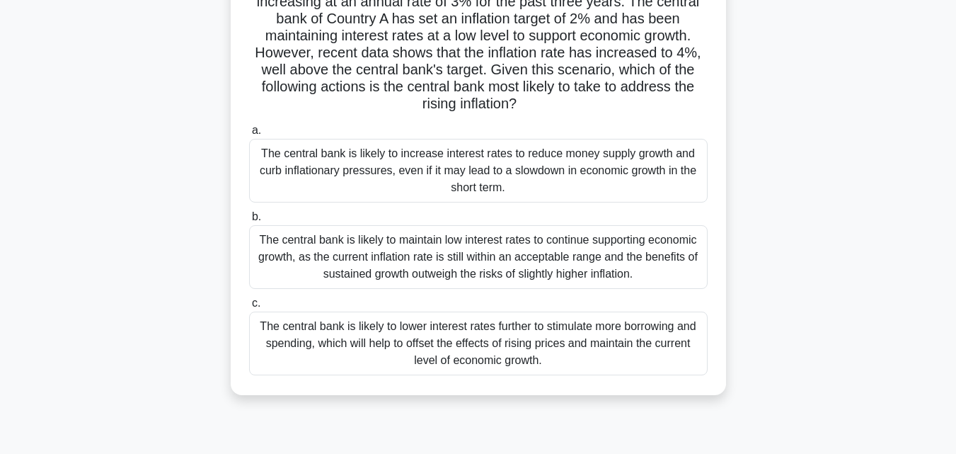
scroll to position [142, 0]
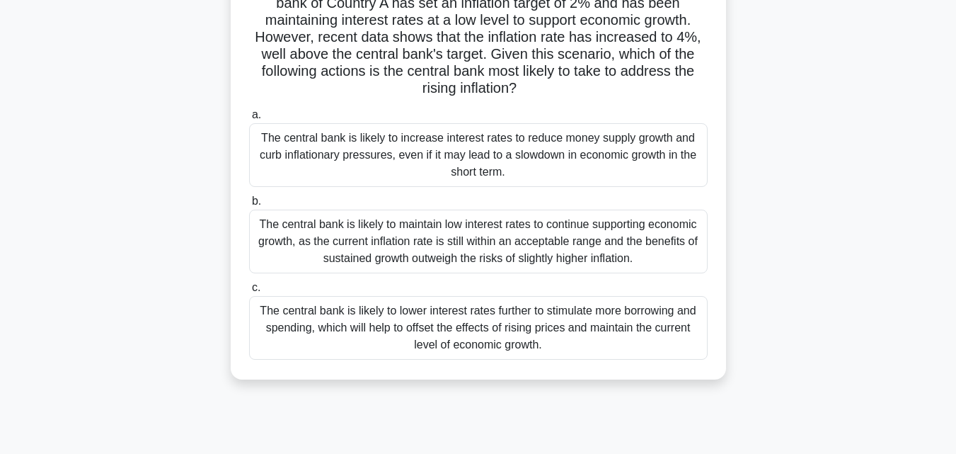
click at [547, 158] on div "The central bank is likely to increase interest rates to reduce money supply gr…" at bounding box center [478, 155] width 458 height 64
click at [249, 120] on input "a. The central bank is likely to increase interest rates to reduce money supply…" at bounding box center [249, 114] width 0 height 9
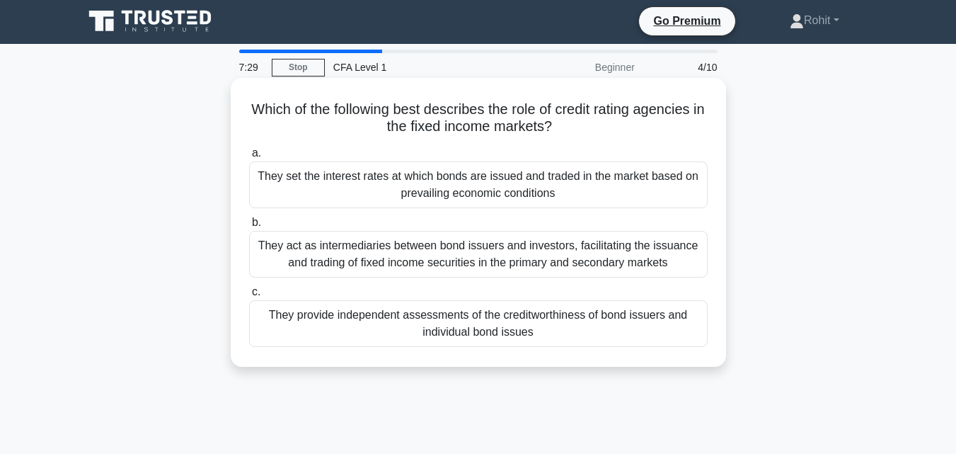
scroll to position [0, 0]
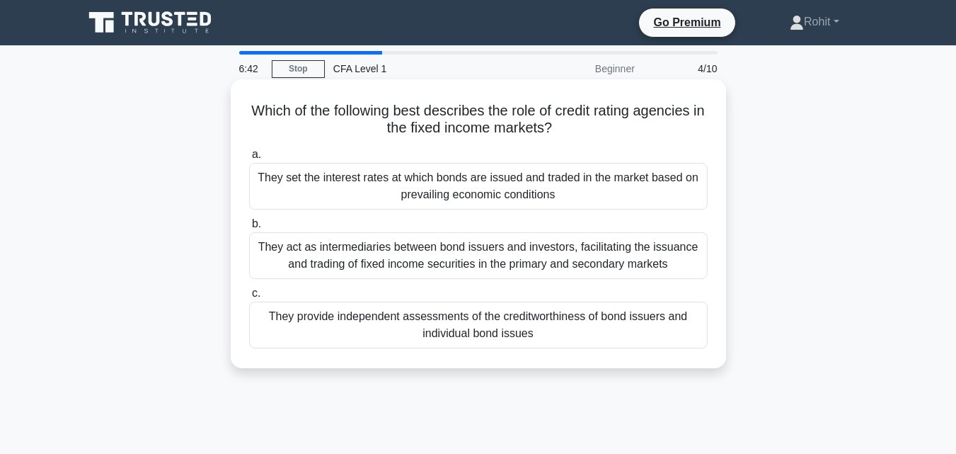
click at [621, 317] on div "They provide independent assessments of the creditworthiness of bond issuers an…" at bounding box center [478, 324] width 458 height 47
click at [249, 298] on input "c. They provide independent assessments of the creditworthiness of bond issuers…" at bounding box center [249, 293] width 0 height 9
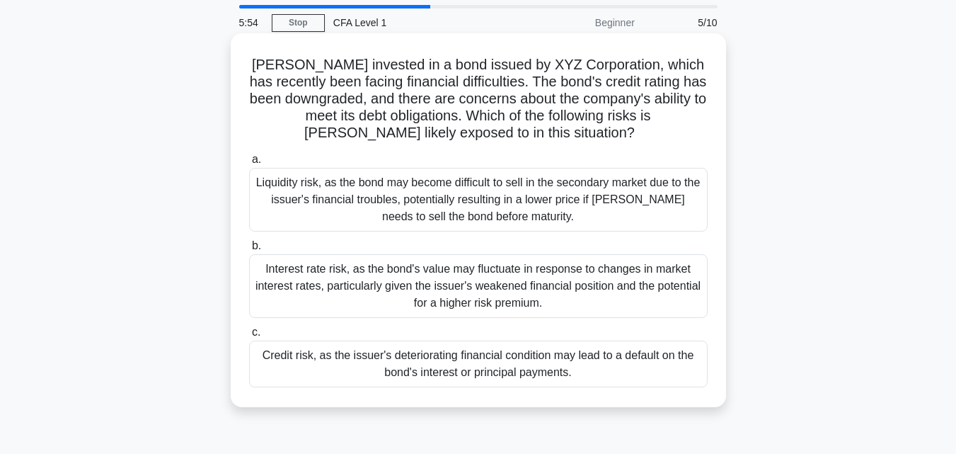
scroll to position [71, 0]
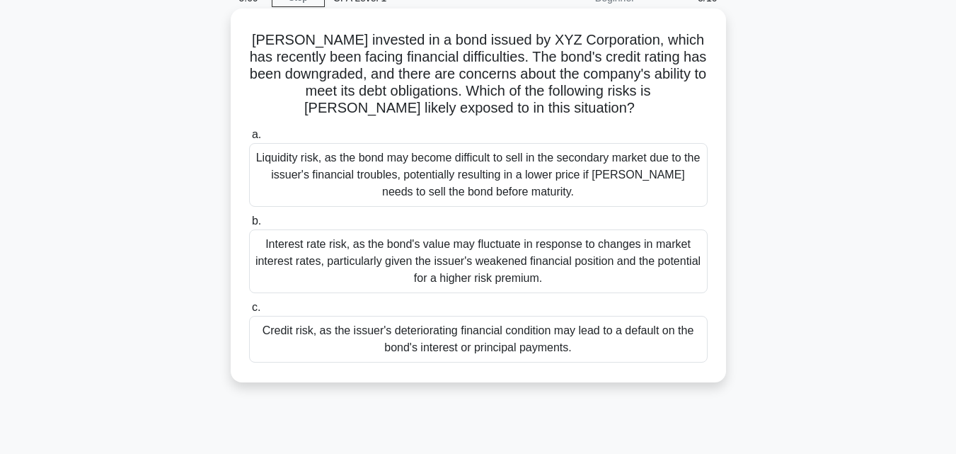
click at [552, 335] on div "Credit risk, as the issuer's deteriorating financial condition may lead to a de…" at bounding box center [478, 339] width 458 height 47
click at [249, 312] on input "c. Credit risk, as the issuer's deteriorating financial condition may lead to a…" at bounding box center [249, 307] width 0 height 9
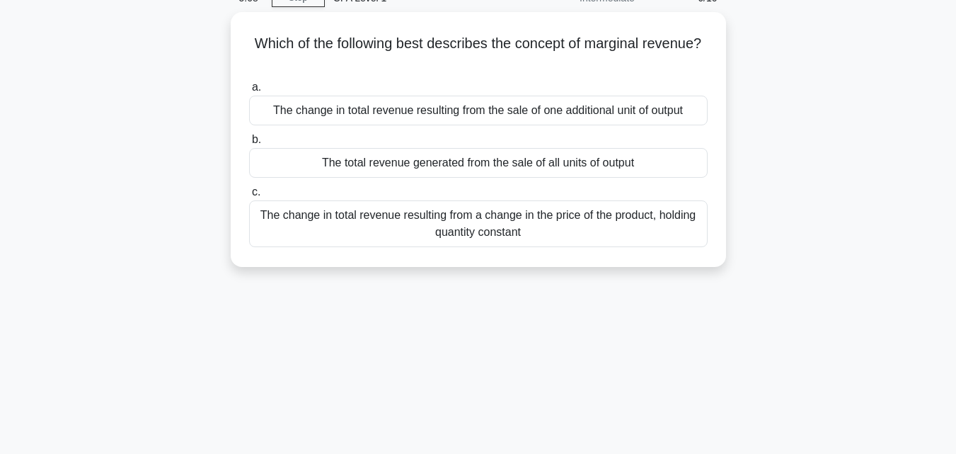
scroll to position [0, 0]
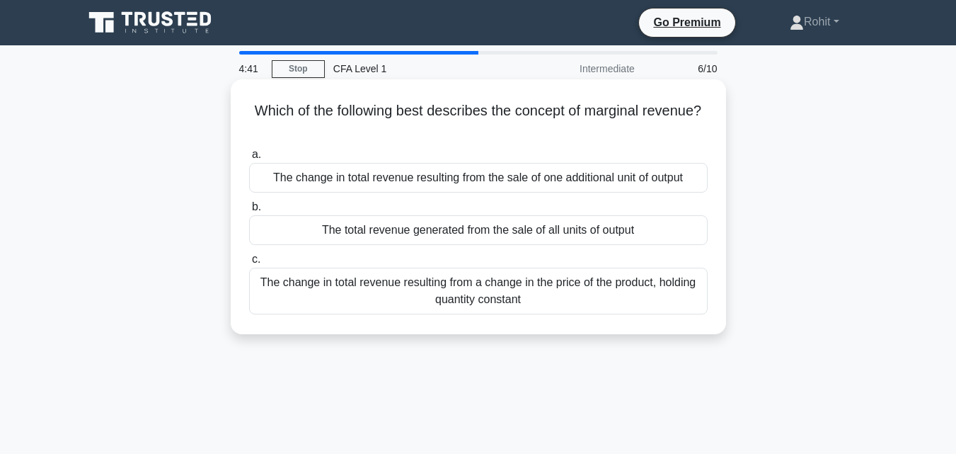
click at [577, 289] on div "The change in total revenue resulting from a change in the price of the product…" at bounding box center [478, 290] width 458 height 47
click at [249, 264] on input "c. The change in total revenue resulting from a change in the price of the prod…" at bounding box center [249, 259] width 0 height 9
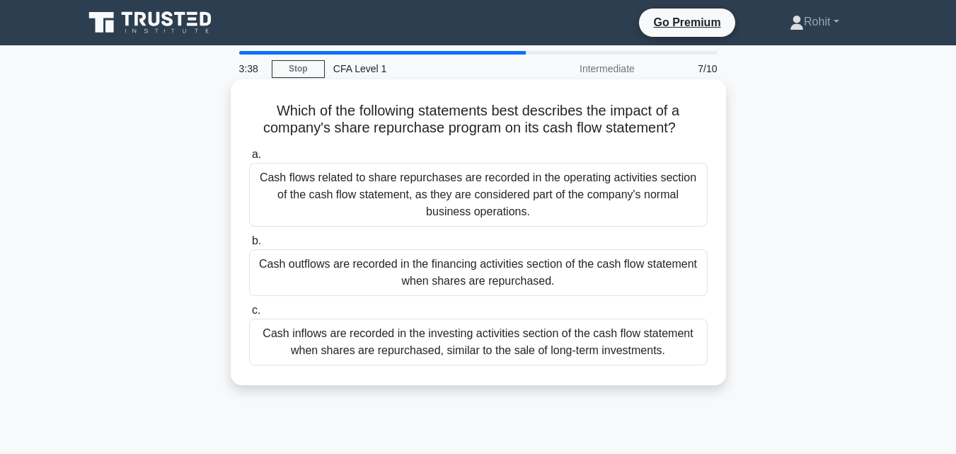
click at [671, 209] on div "Cash flows related to share repurchases are recorded in the operating activitie…" at bounding box center [478, 195] width 458 height 64
click at [249, 159] on input "a. Cash flows related to share repurchases are recorded in the operating activi…" at bounding box center [249, 154] width 0 height 9
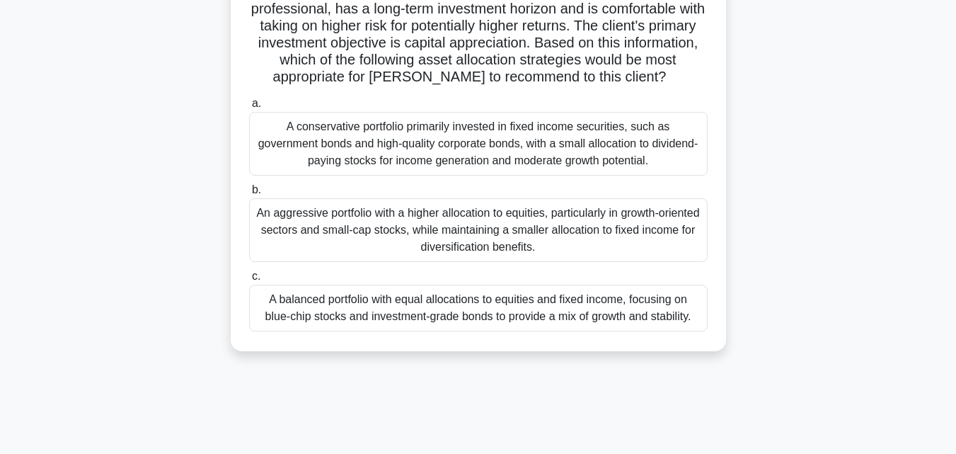
scroll to position [142, 0]
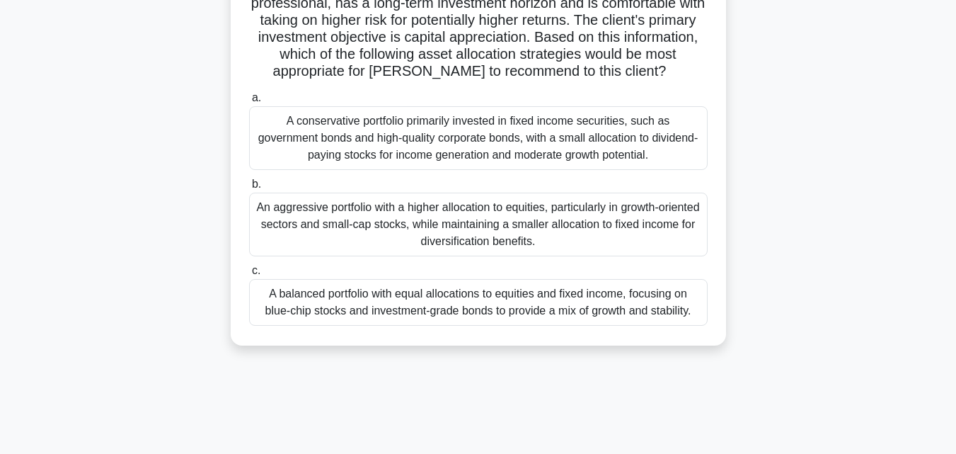
click at [574, 231] on div "An aggressive portfolio with a higher allocation to equities, particularly in g…" at bounding box center [478, 224] width 458 height 64
click at [249, 189] on input "b. An aggressive portfolio with a higher allocation to equities, particularly i…" at bounding box center [249, 184] width 0 height 9
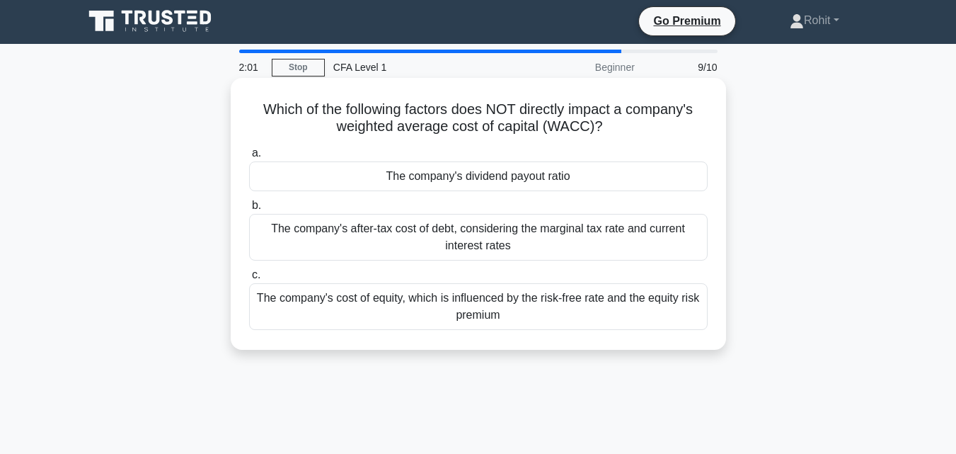
scroll to position [0, 0]
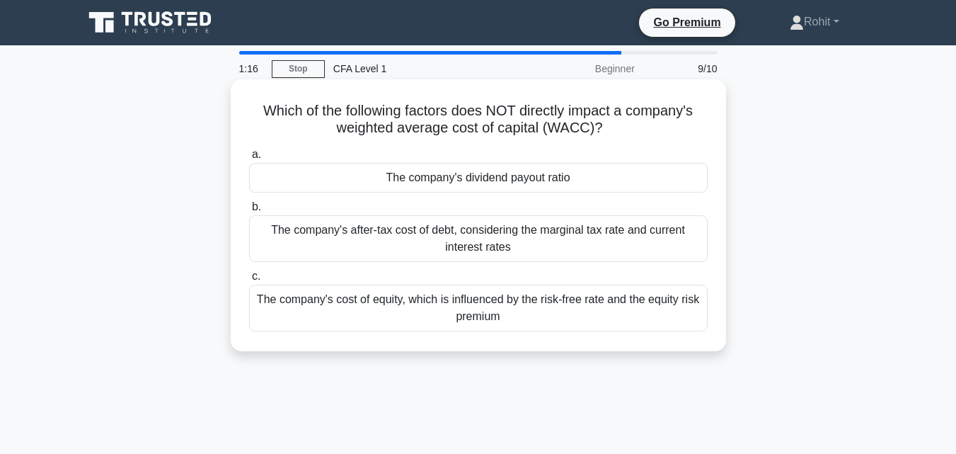
click at [625, 230] on div "The company's after-tax cost of debt, considering the marginal tax rate and cur…" at bounding box center [478, 238] width 458 height 47
click at [249, 212] on input "b. The company's after-tax cost of debt, considering the marginal tax rate and …" at bounding box center [249, 206] width 0 height 9
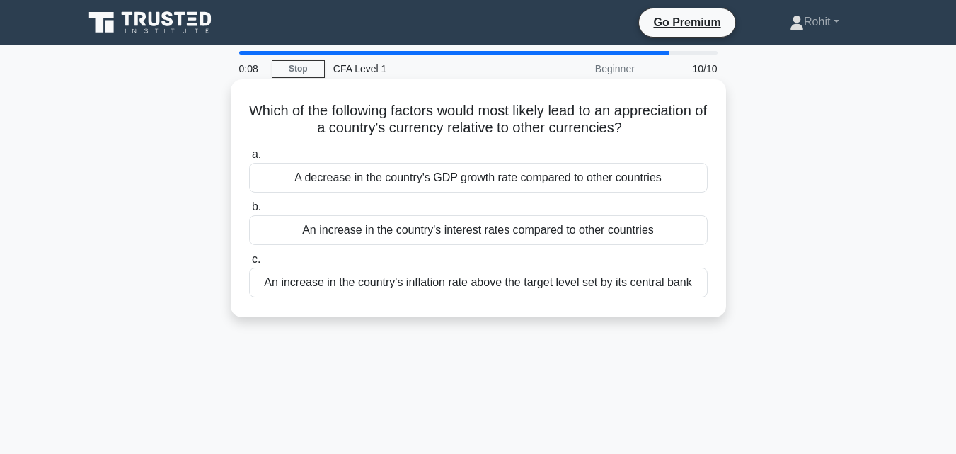
click at [673, 233] on div "An increase in the country's interest rates compared to other countries" at bounding box center [478, 230] width 458 height 30
click at [249, 212] on input "b. An increase in the country's interest rates compared to other countries" at bounding box center [249, 206] width 0 height 9
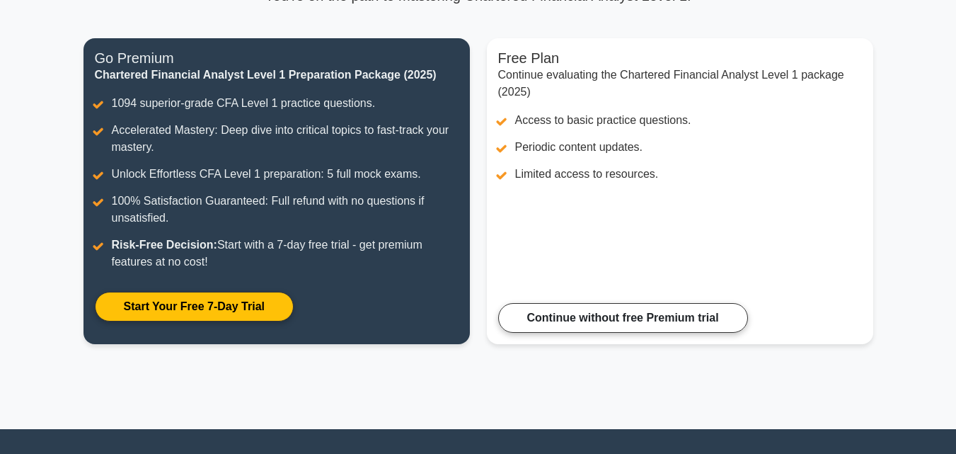
scroll to position [146, 0]
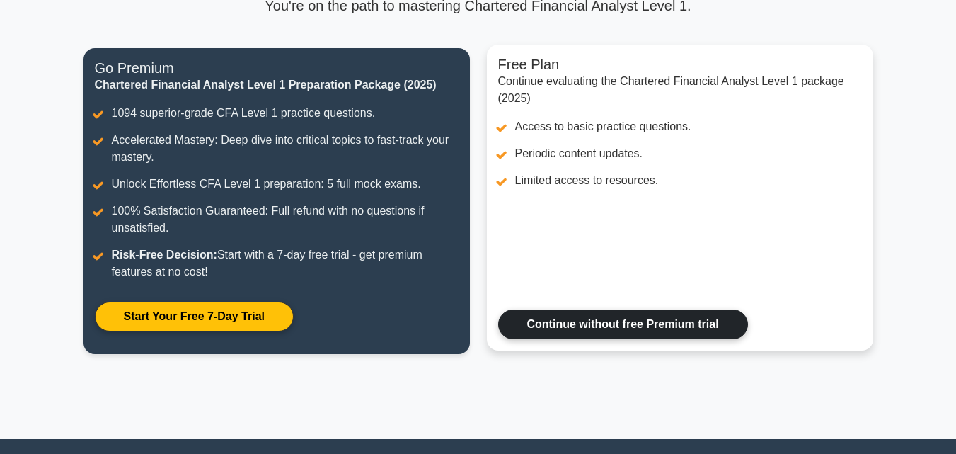
click at [684, 326] on link "Continue without free Premium trial" at bounding box center [623, 324] width 250 height 30
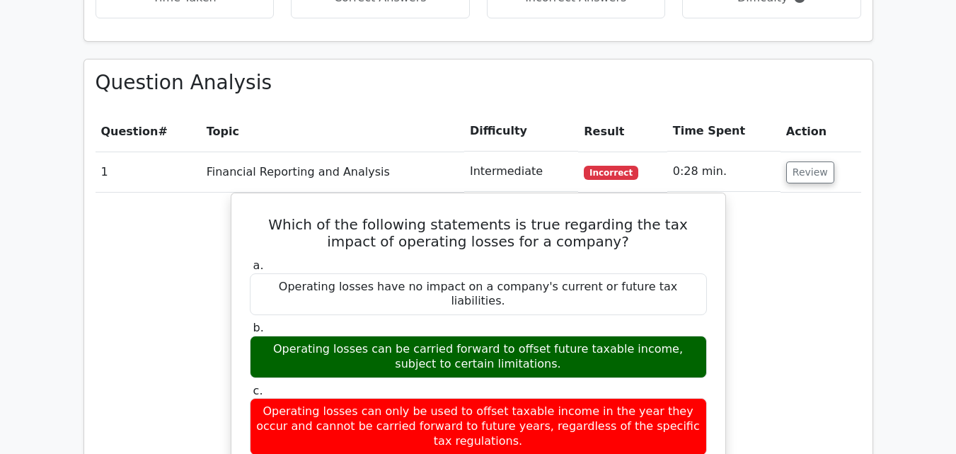
scroll to position [991, 0]
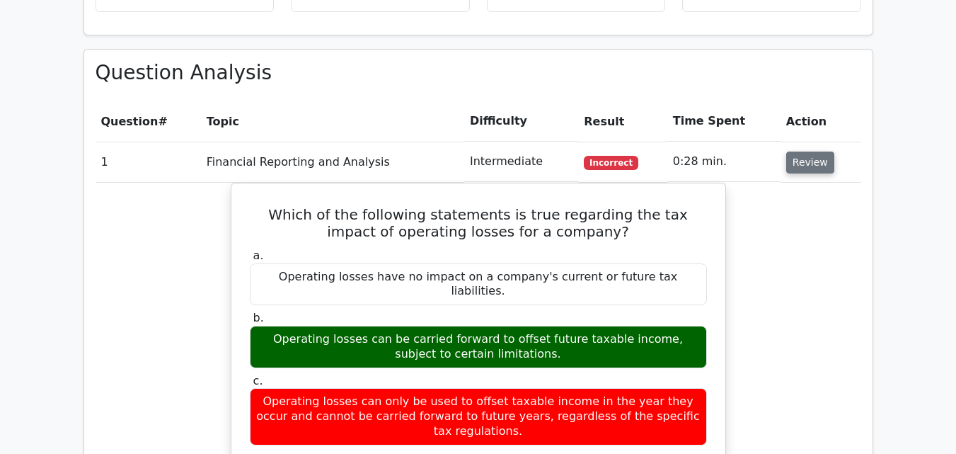
click at [809, 151] on button "Review" at bounding box center [810, 162] width 48 height 22
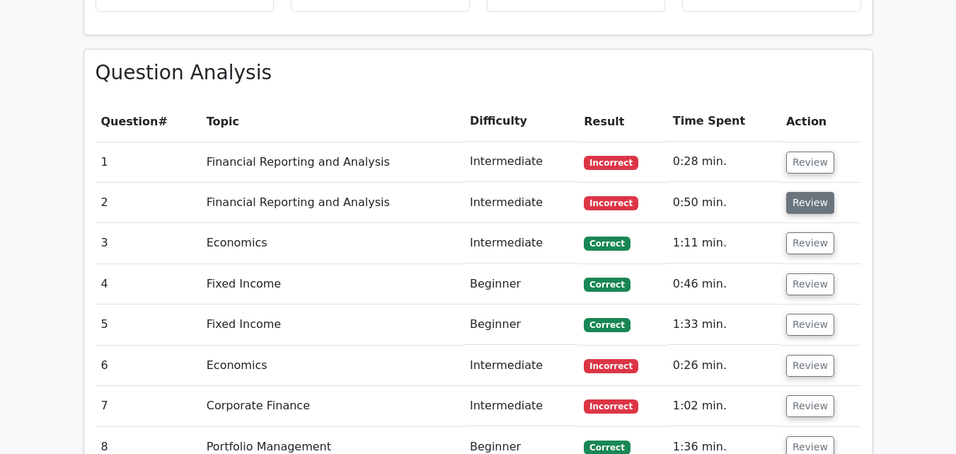
click at [806, 192] on button "Review" at bounding box center [810, 203] width 48 height 22
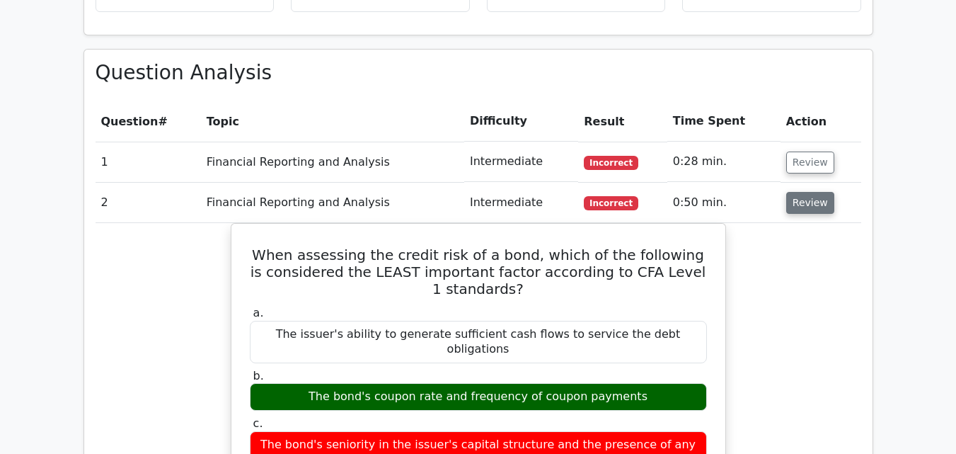
click at [809, 192] on button "Review" at bounding box center [810, 203] width 48 height 22
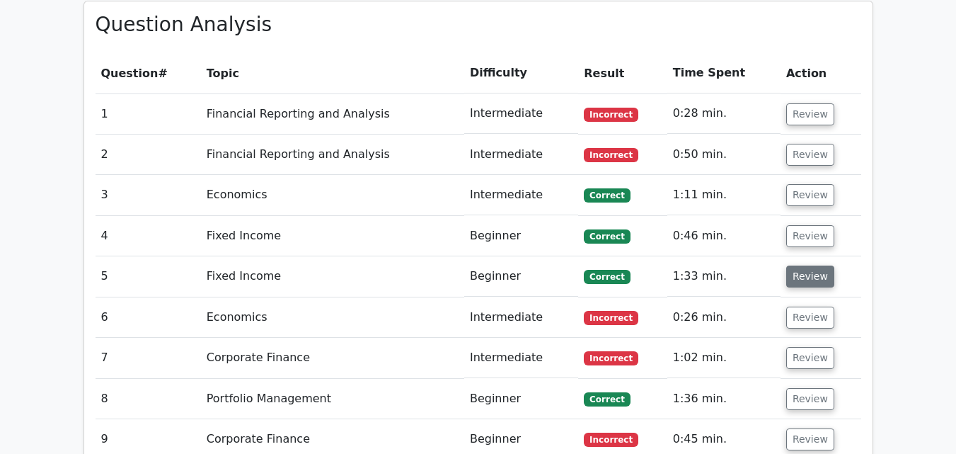
scroll to position [1061, 0]
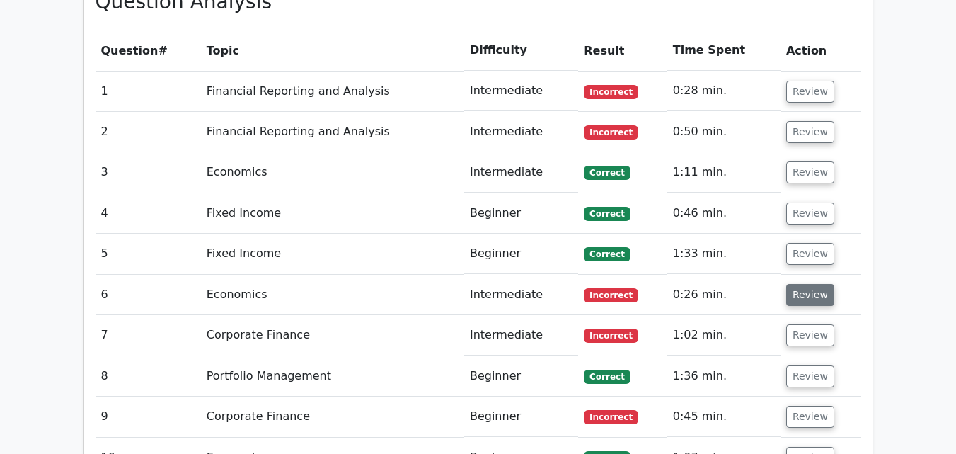
click at [805, 284] on button "Review" at bounding box center [810, 295] width 48 height 22
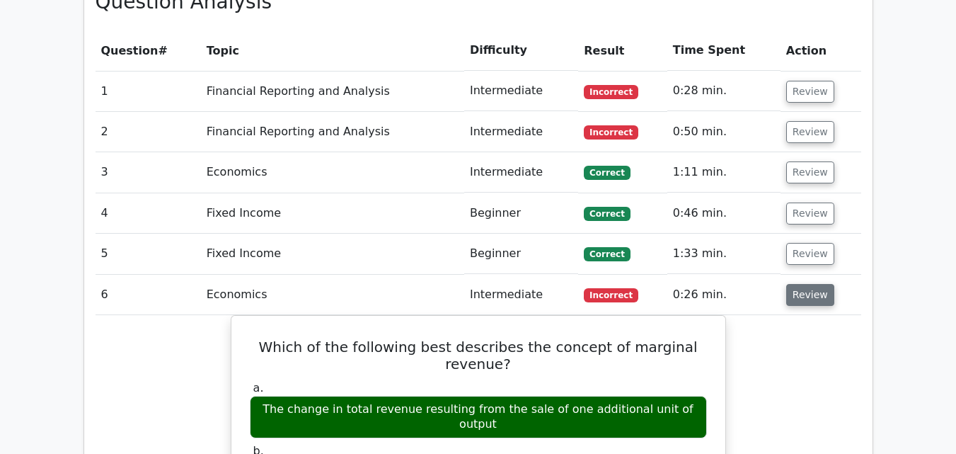
click at [805, 284] on button "Review" at bounding box center [810, 295] width 48 height 22
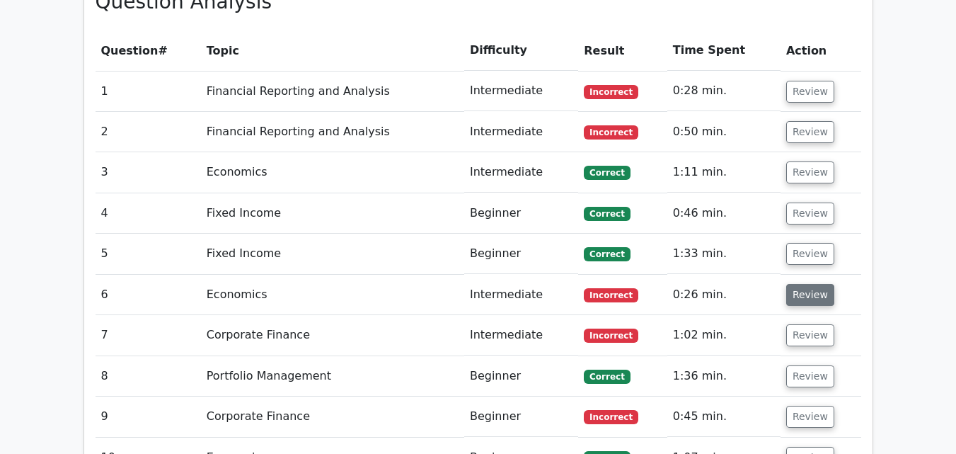
click at [807, 284] on button "Review" at bounding box center [810, 295] width 48 height 22
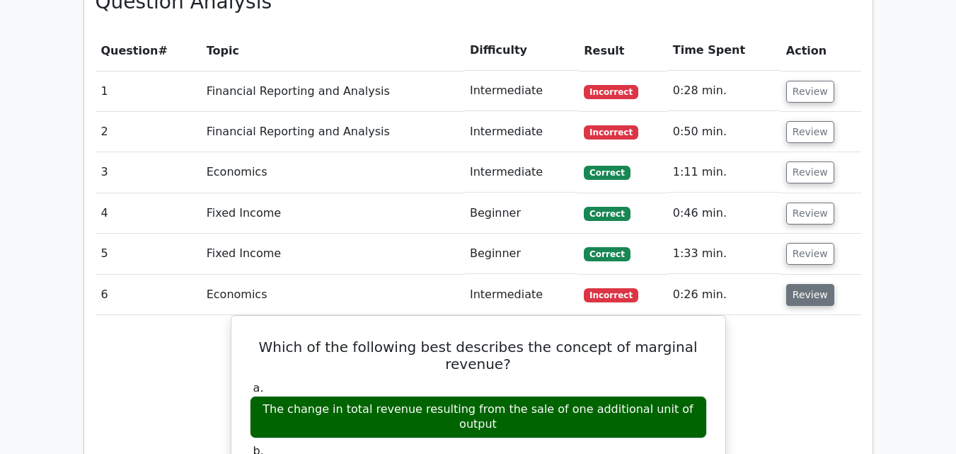
click at [812, 284] on button "Review" at bounding box center [810, 295] width 48 height 22
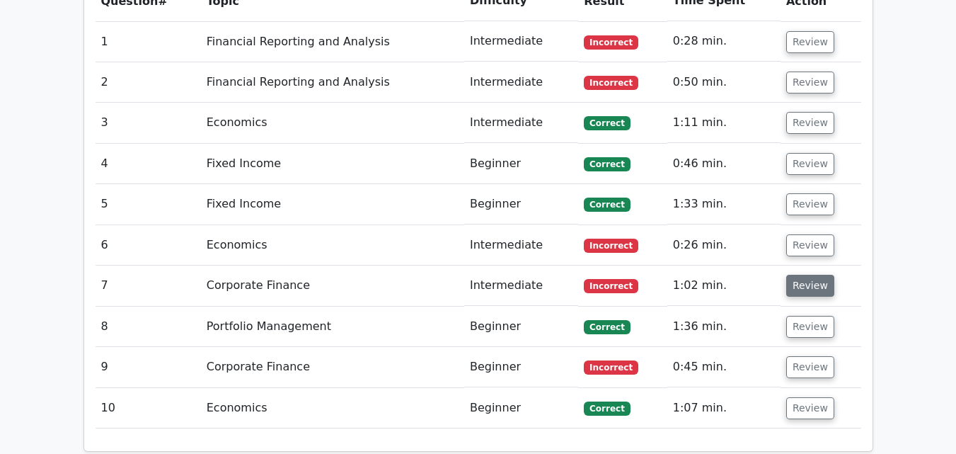
scroll to position [1132, 0]
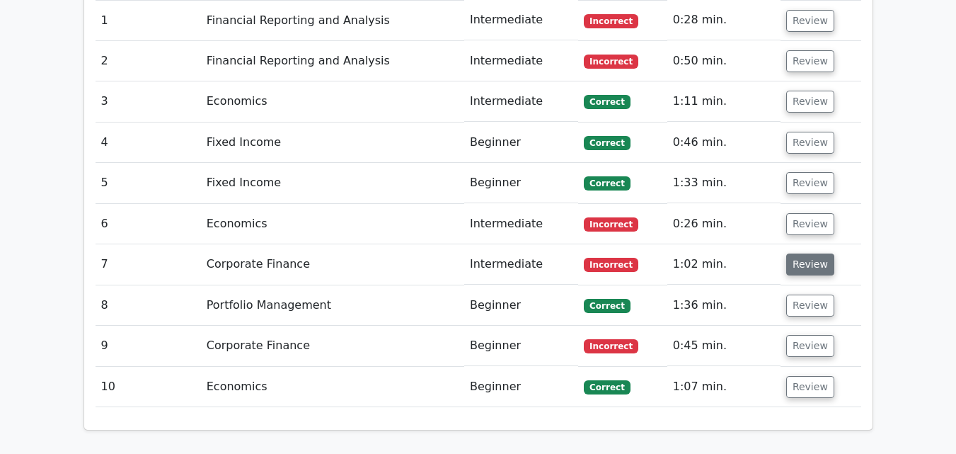
click at [814, 253] on button "Review" at bounding box center [810, 264] width 48 height 22
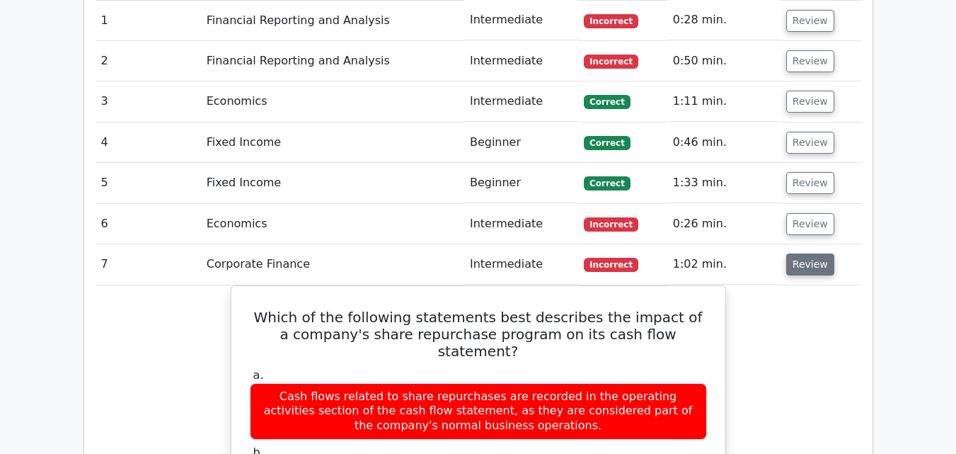
click at [819, 253] on button "Review" at bounding box center [810, 264] width 48 height 22
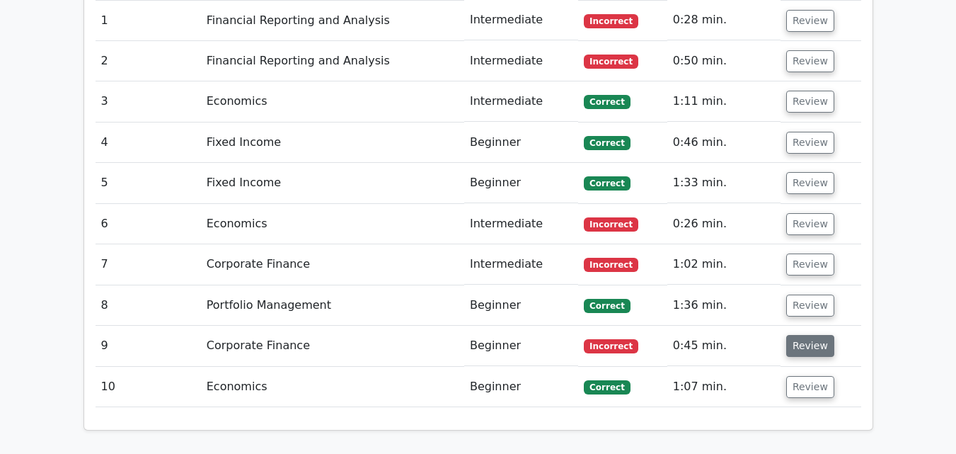
click at [792, 335] on button "Review" at bounding box center [810, 346] width 48 height 22
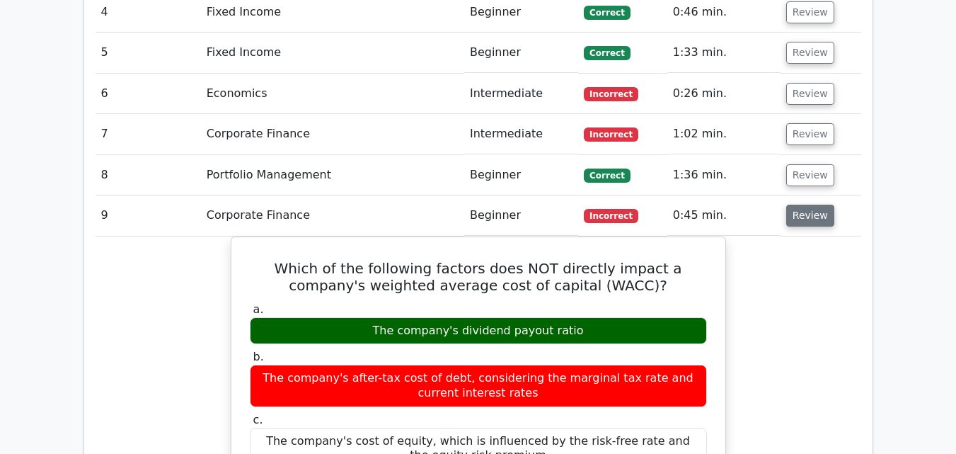
scroll to position [1344, 0]
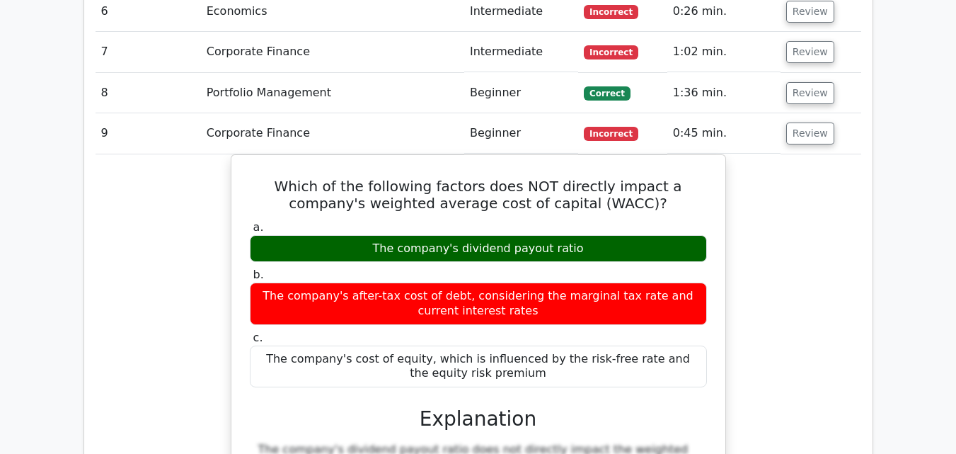
click at [786, 122] on button "Review" at bounding box center [810, 133] width 48 height 22
